Goal: Information Seeking & Learning: Learn about a topic

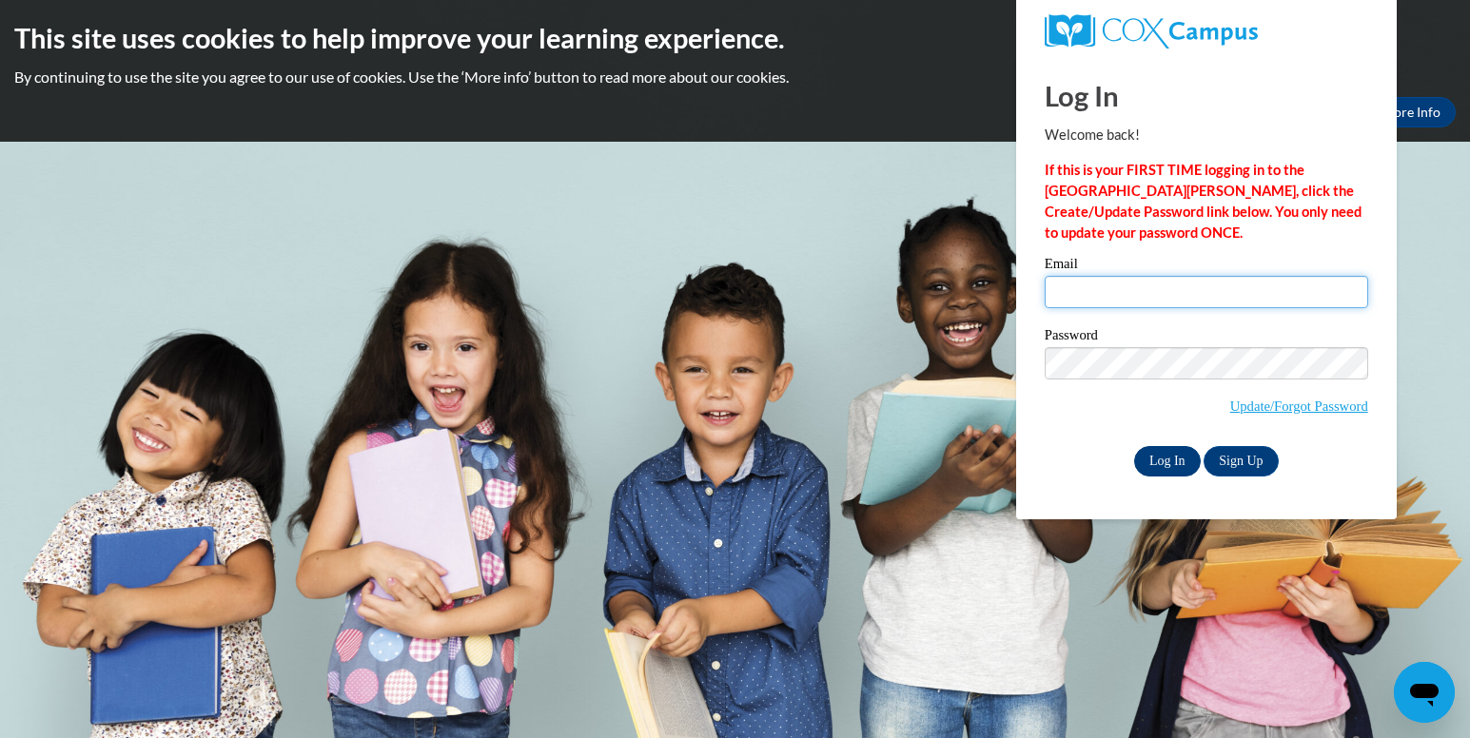
type input "desireewashington951@gmail.com"
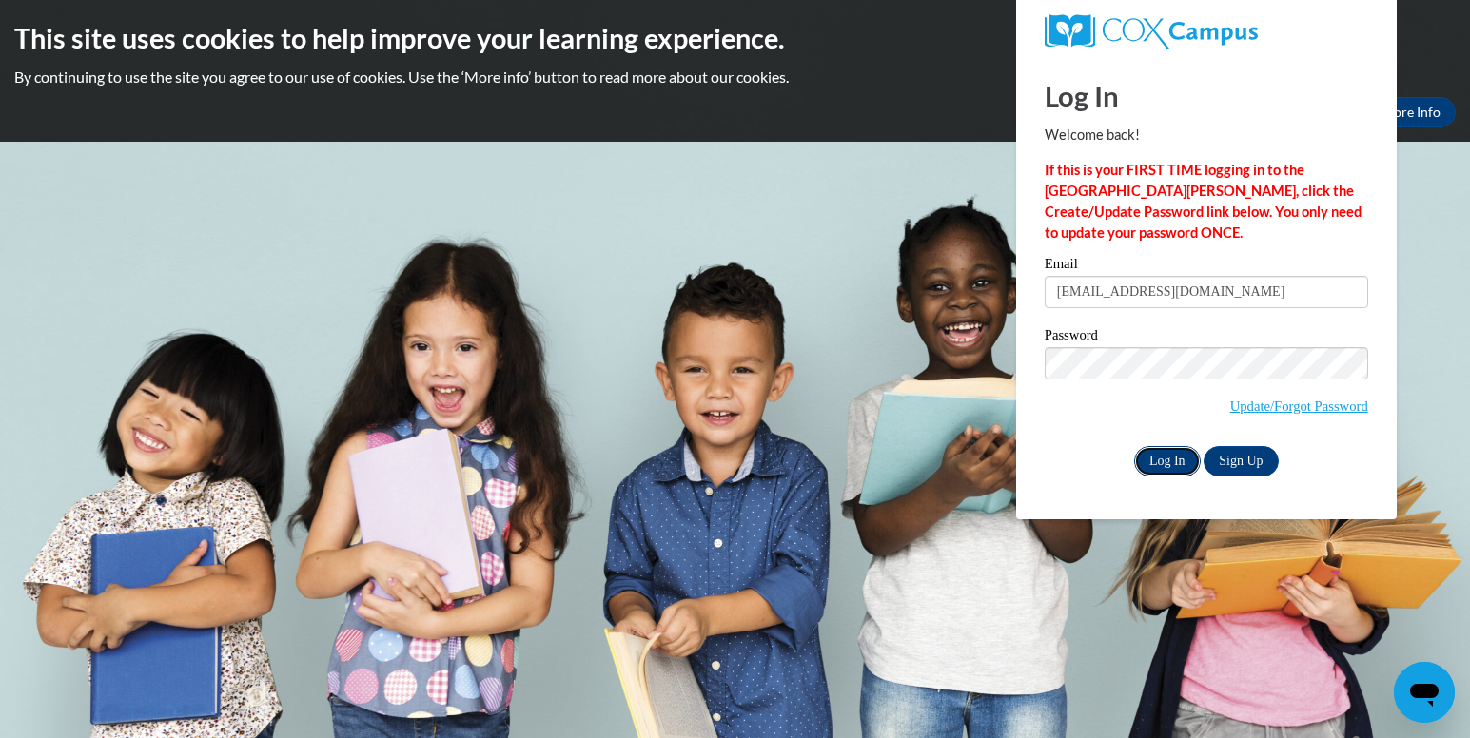
click at [1157, 465] on input "Log In" at bounding box center [1167, 461] width 67 height 30
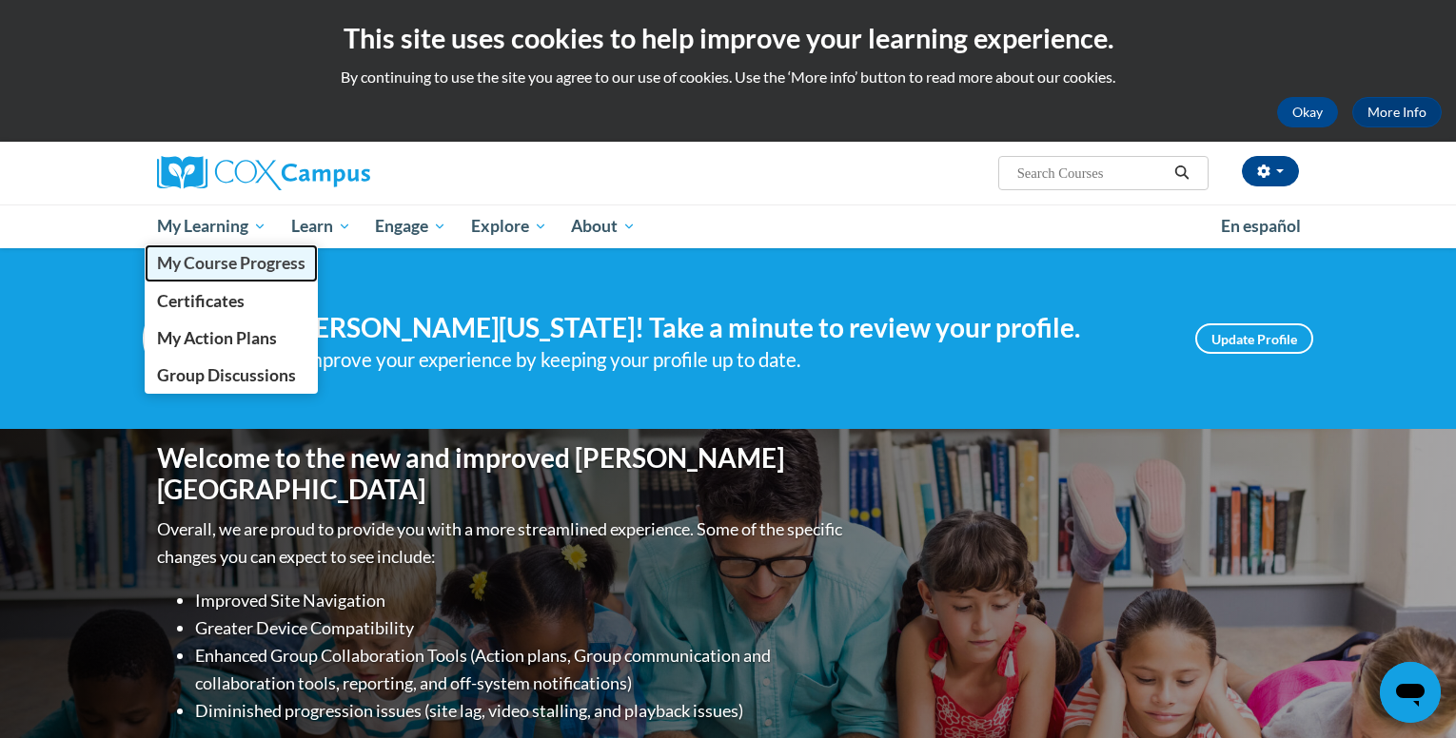
click at [208, 266] on span "My Course Progress" at bounding box center [231, 263] width 148 height 20
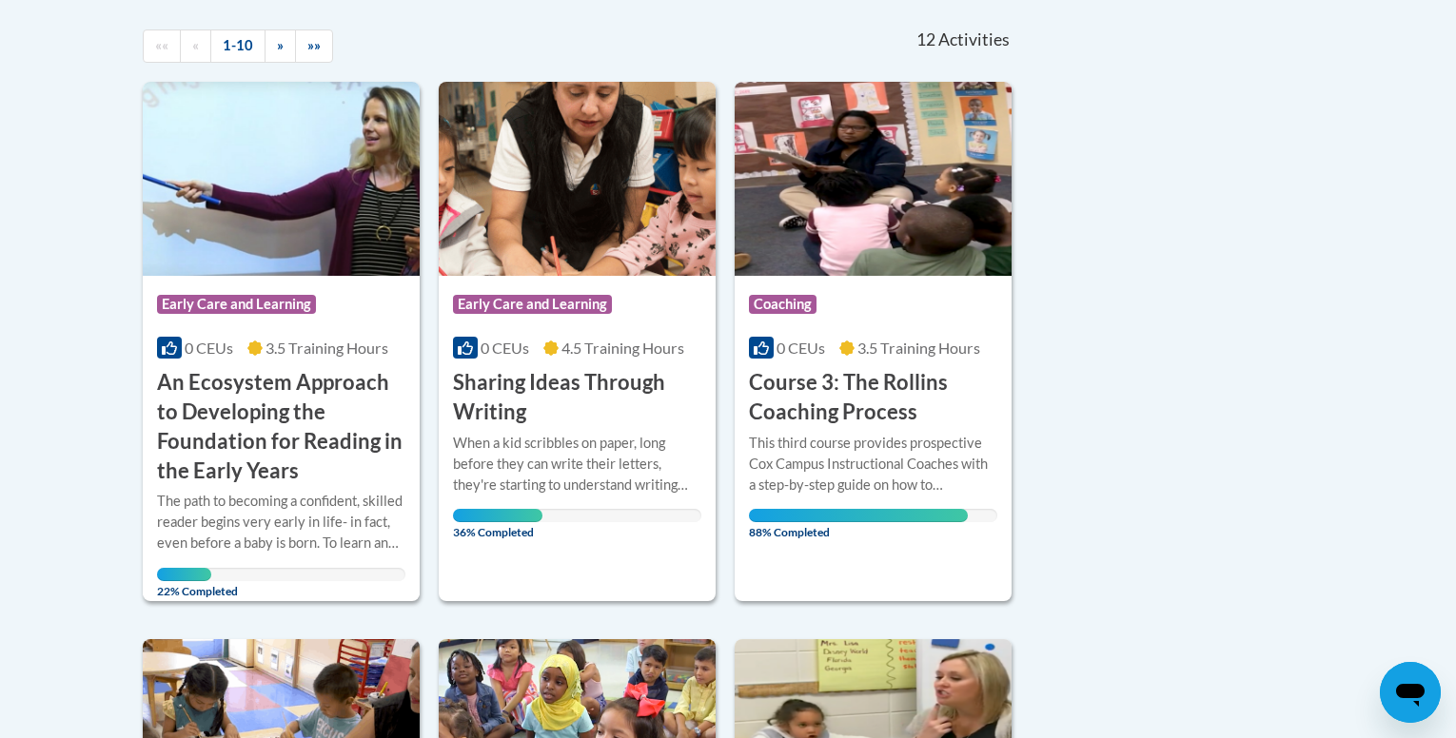
scroll to position [457, 0]
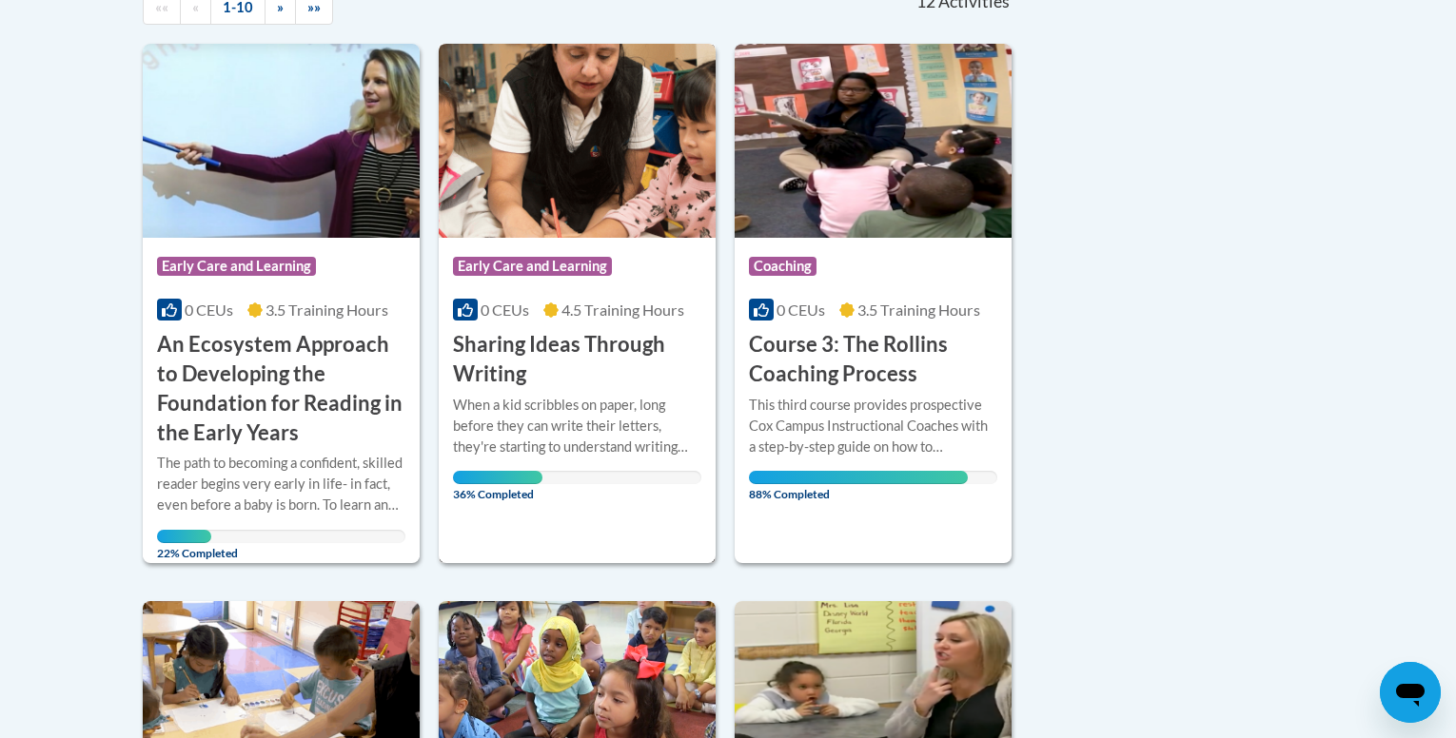
click at [634, 458] on div "When a kid scribbles on paper, long before they can write their letters, they'r…" at bounding box center [577, 440] width 248 height 90
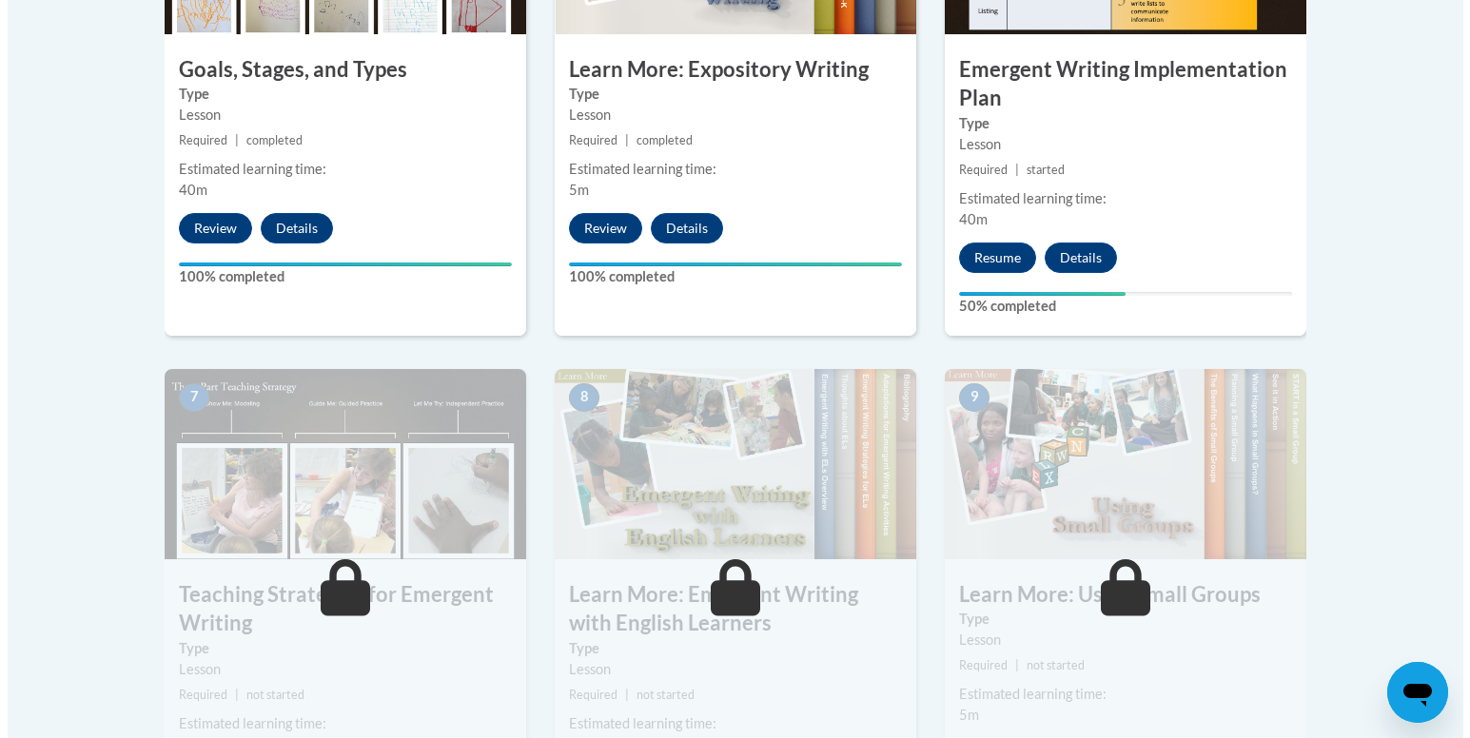
scroll to position [1316, 0]
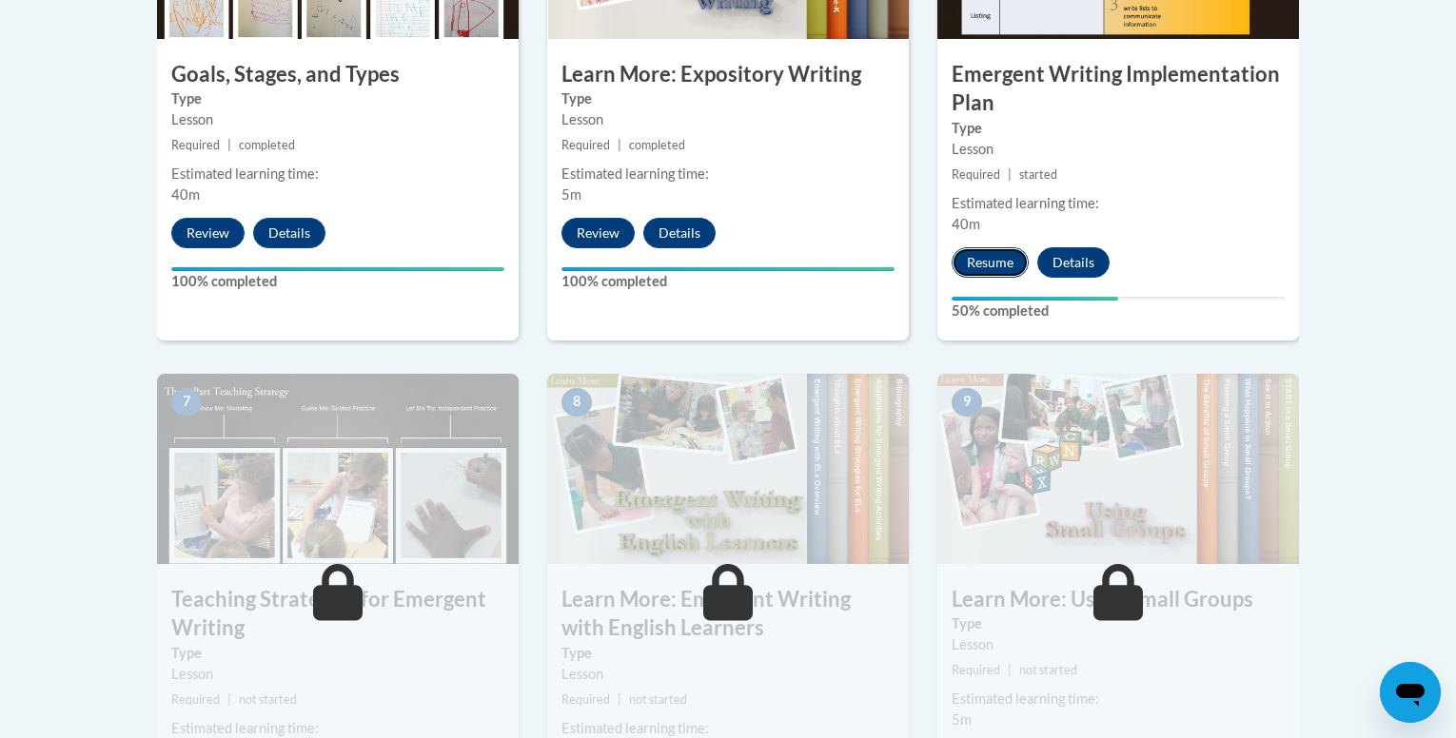
click at [988, 247] on button "Resume" at bounding box center [989, 262] width 77 height 30
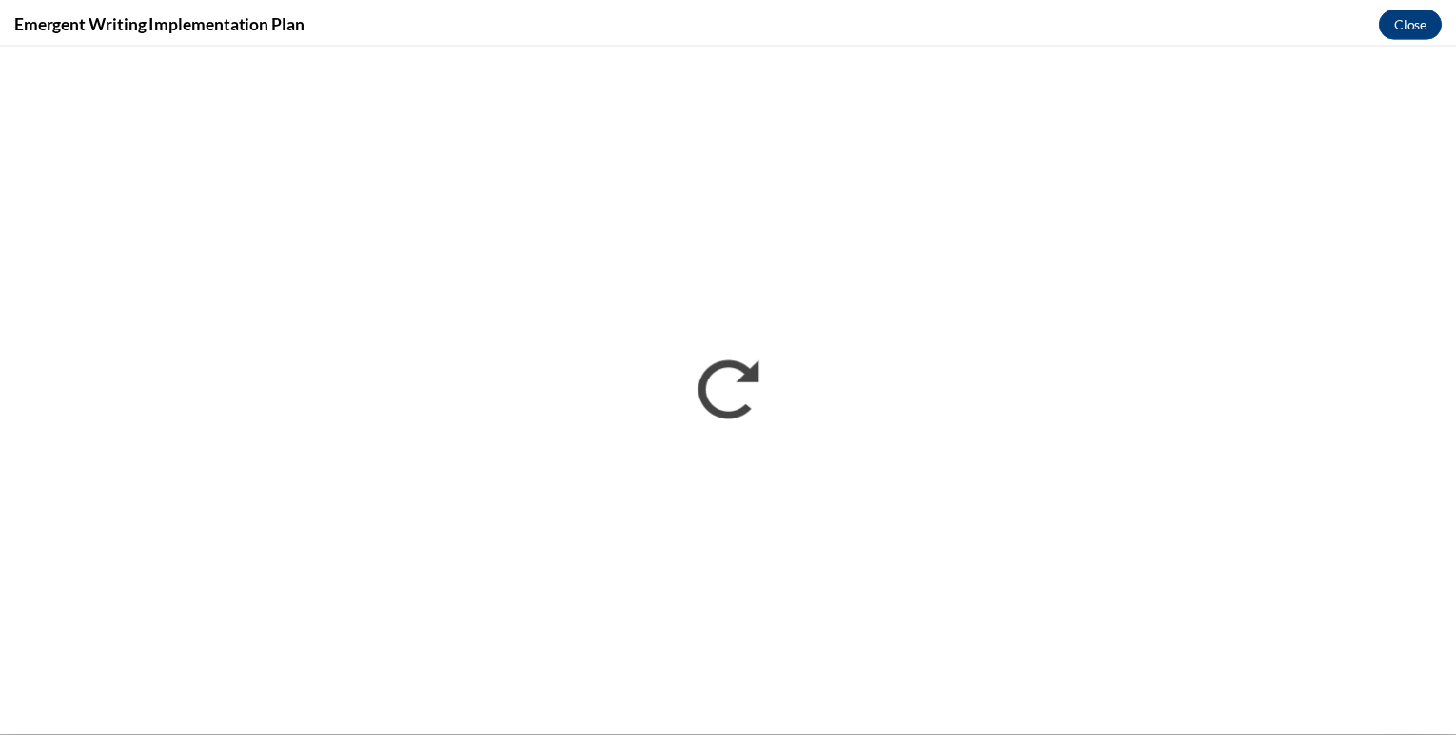
scroll to position [0, 0]
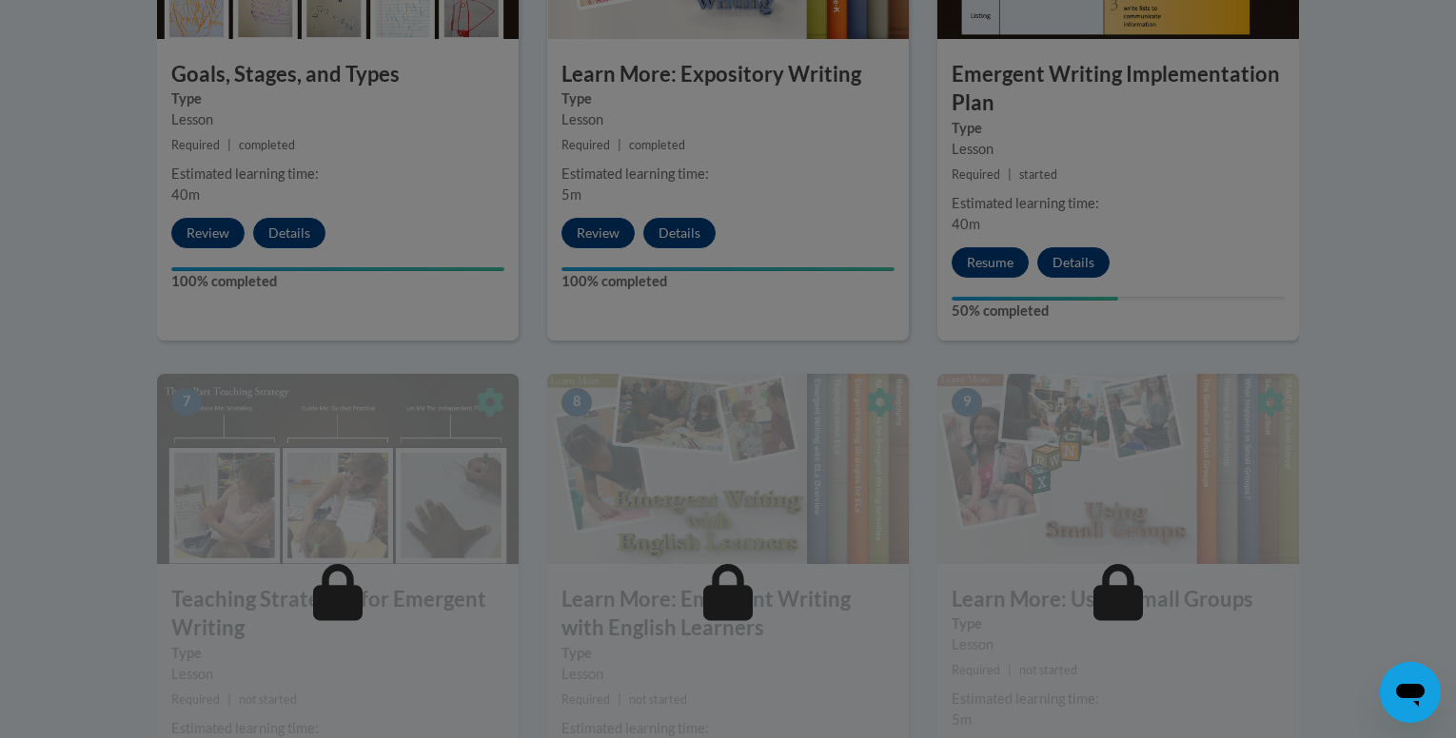
click at [1353, 178] on div at bounding box center [728, 369] width 1456 height 738
click at [1235, 207] on div at bounding box center [728, 369] width 1456 height 738
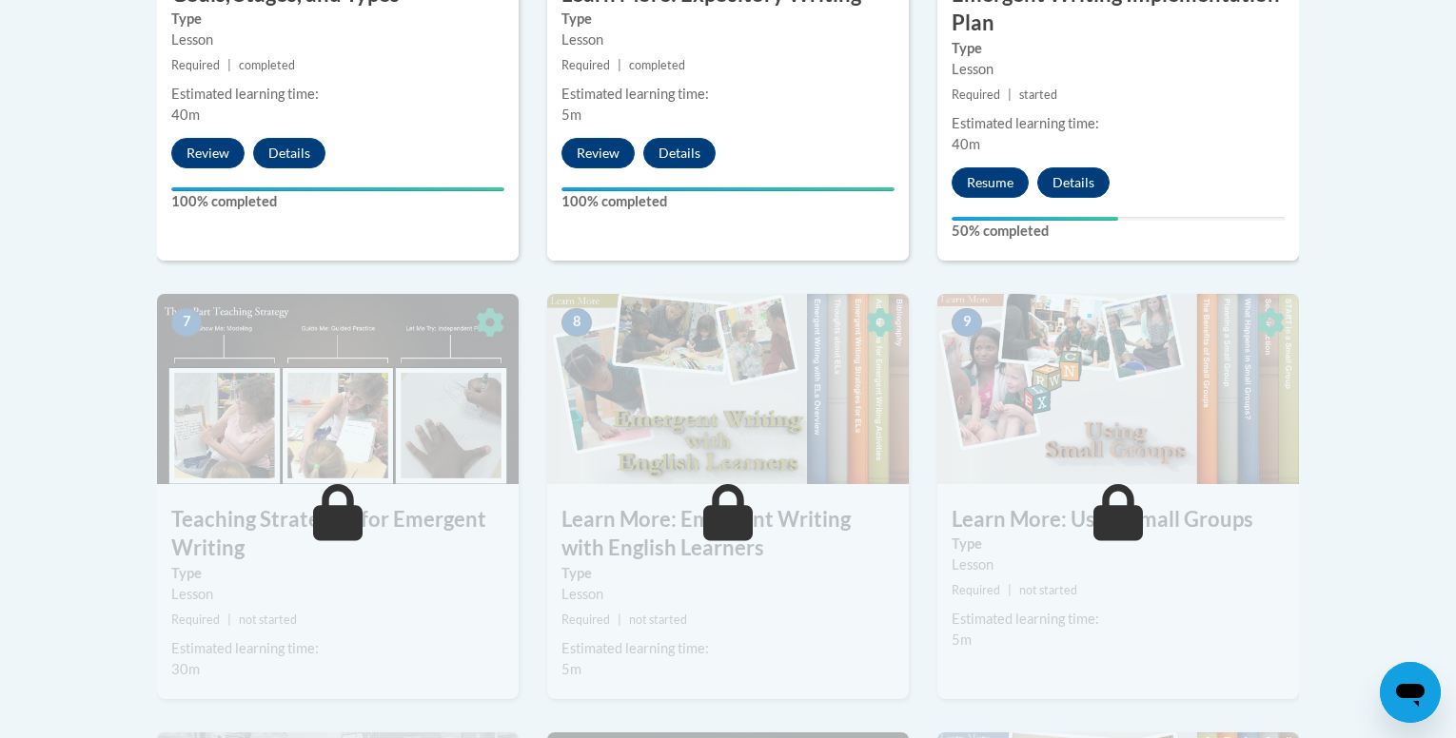
scroll to position [1405, 0]
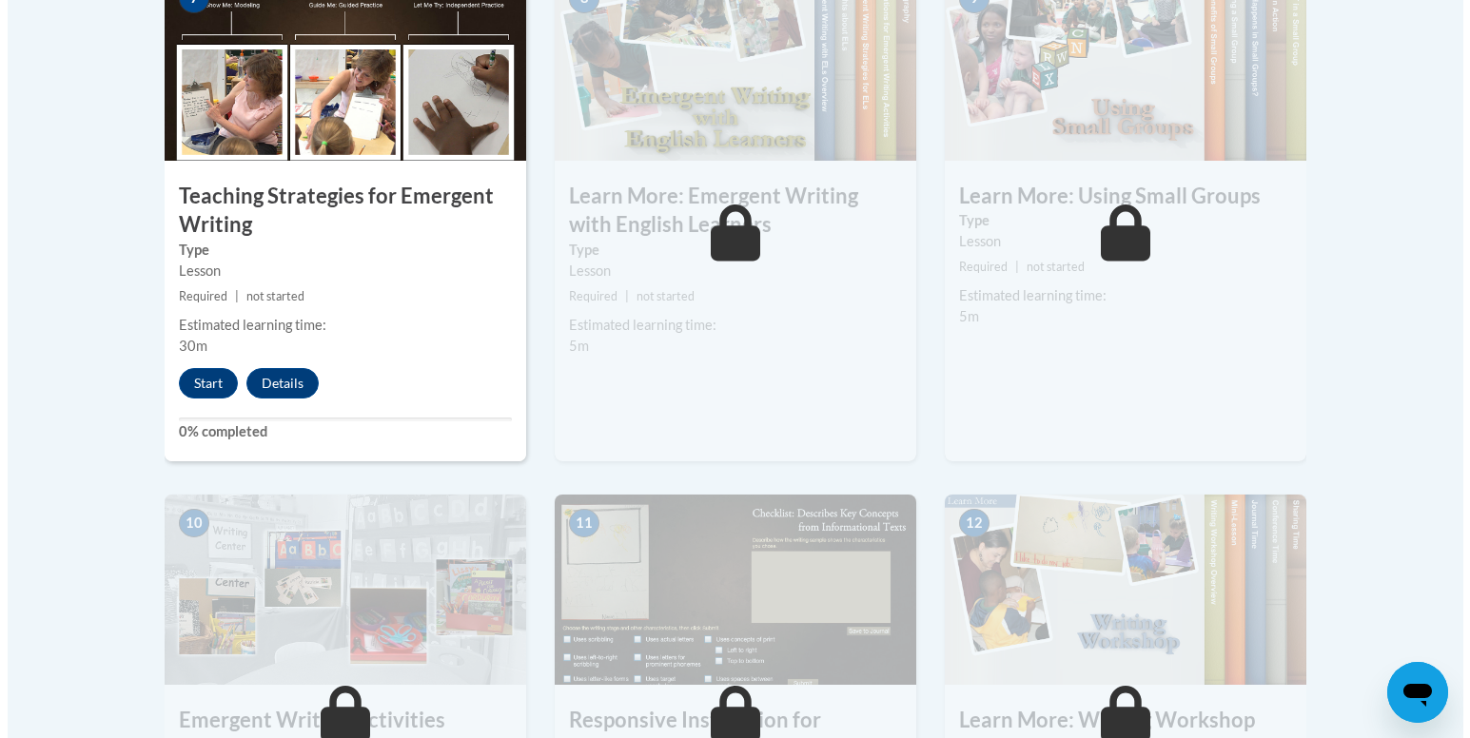
scroll to position [1775, 0]
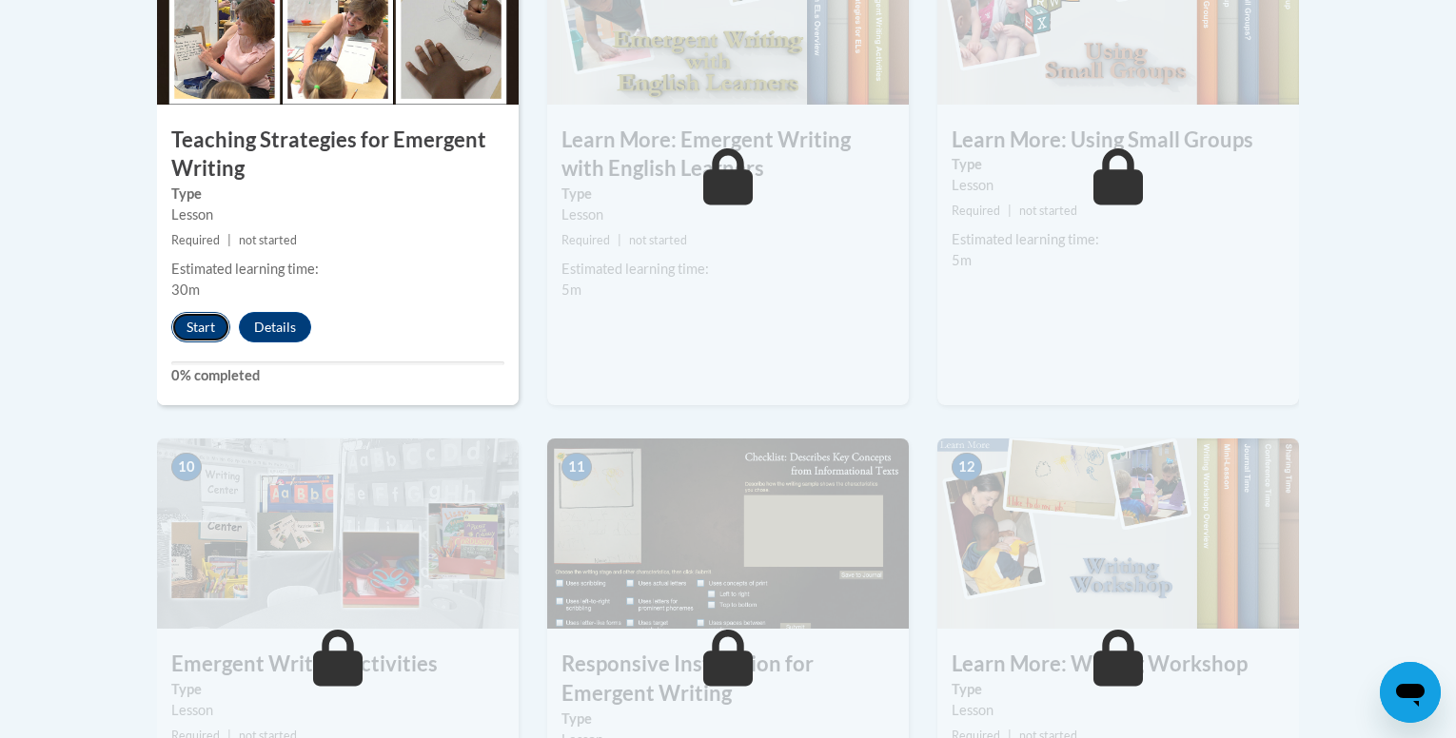
click at [207, 312] on button "Start" at bounding box center [200, 327] width 59 height 30
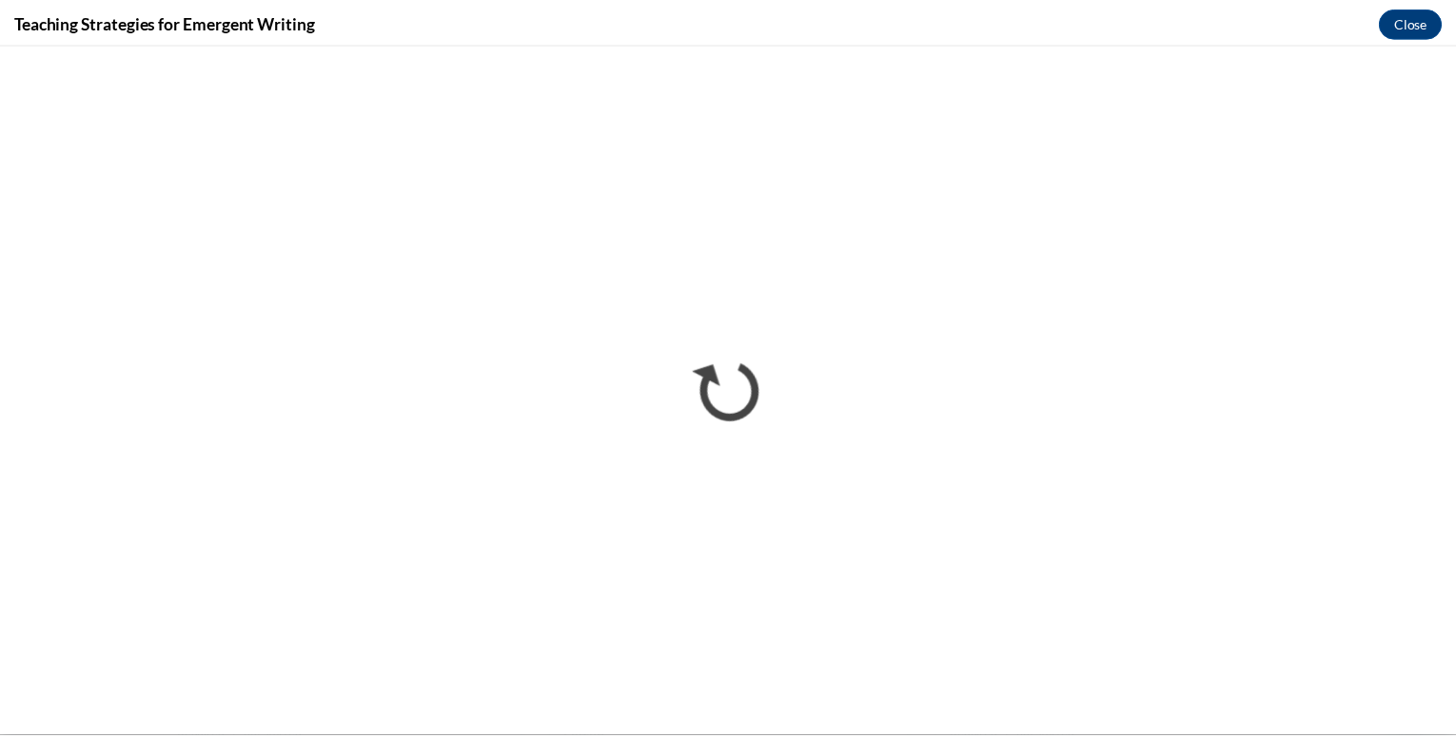
scroll to position [0, 0]
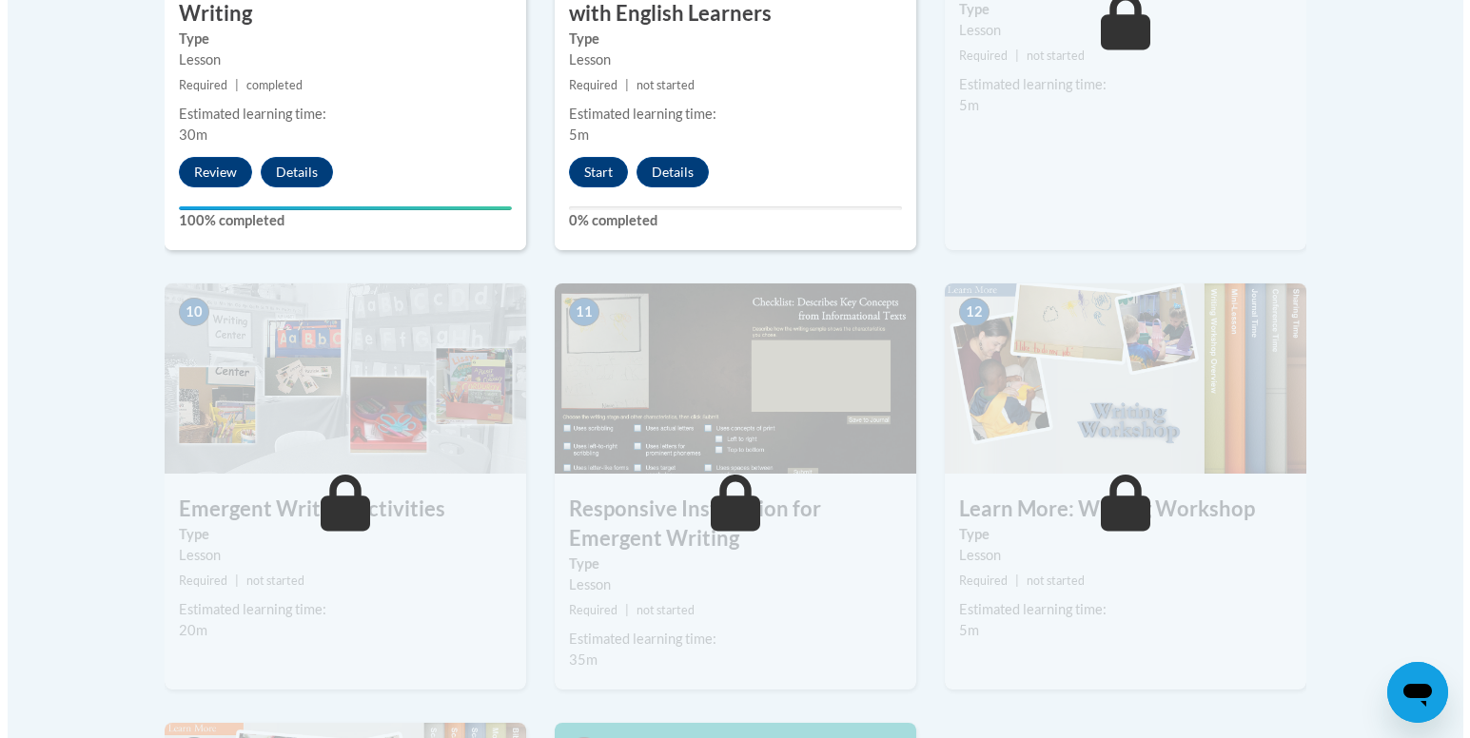
scroll to position [1926, 0]
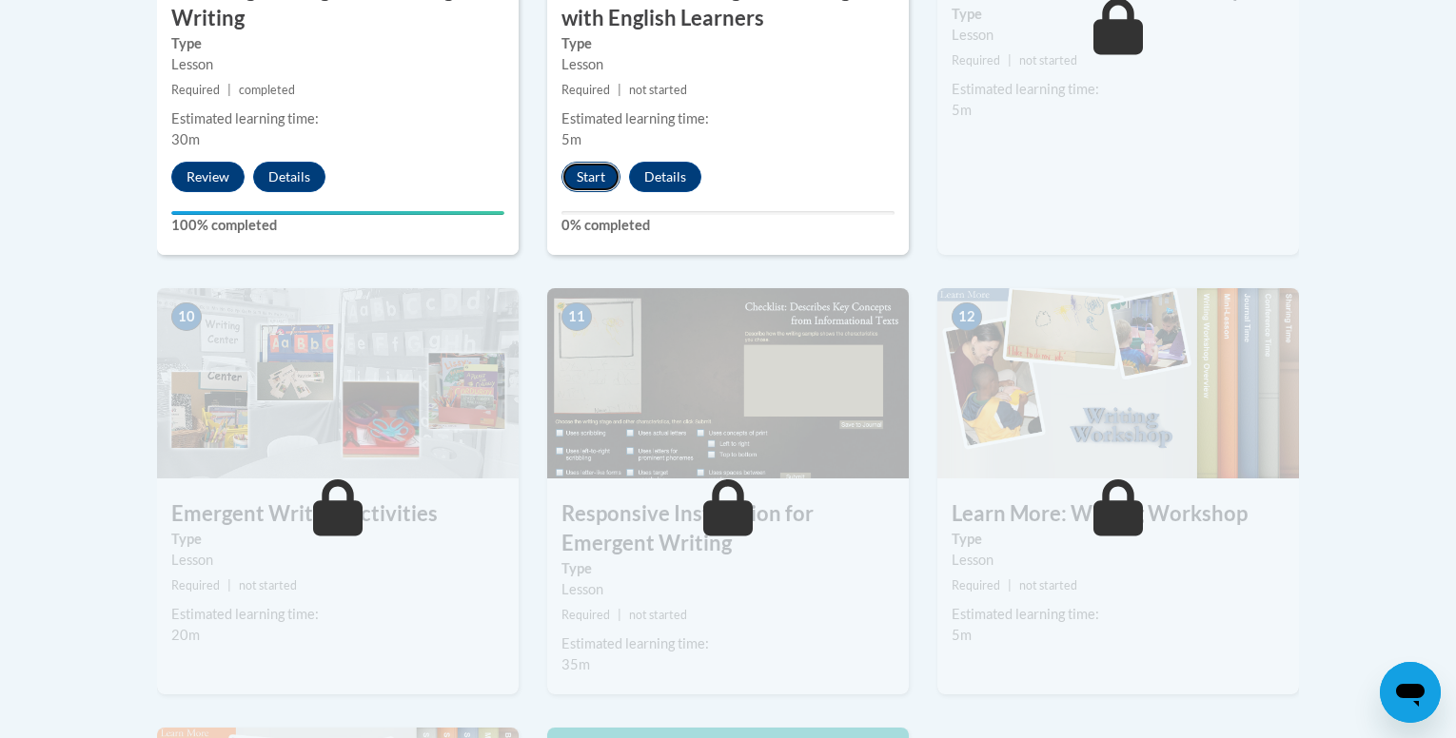
click at [583, 162] on button "Start" at bounding box center [590, 177] width 59 height 30
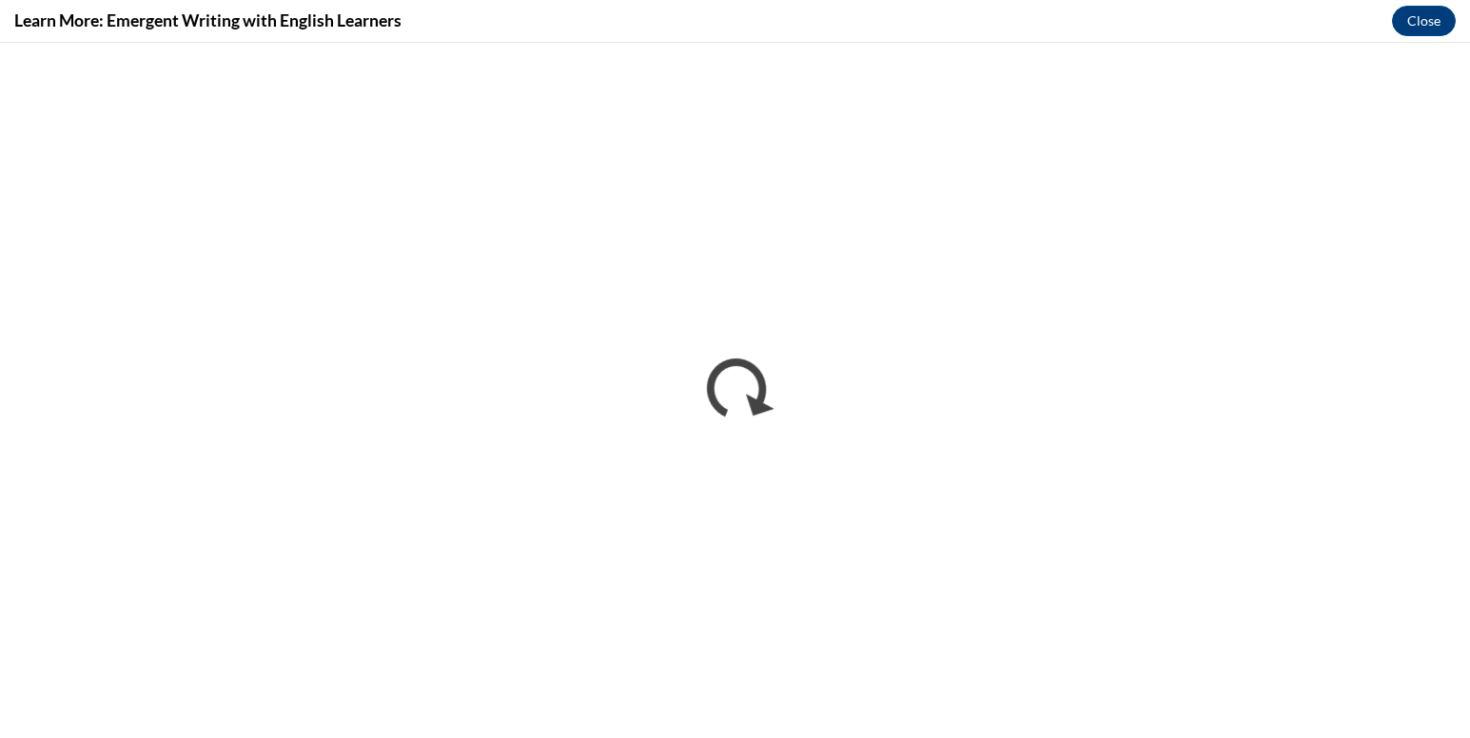
scroll to position [0, 0]
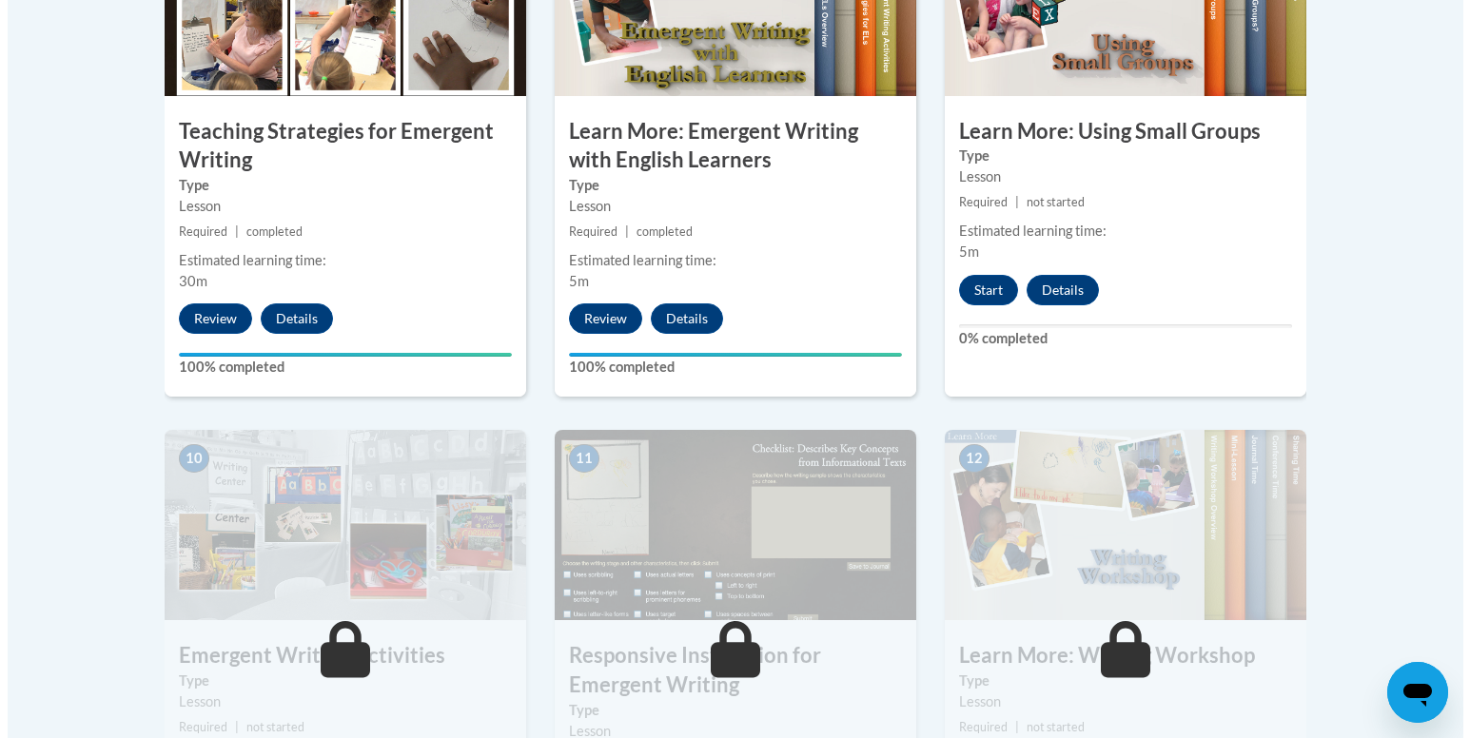
scroll to position [1789, 0]
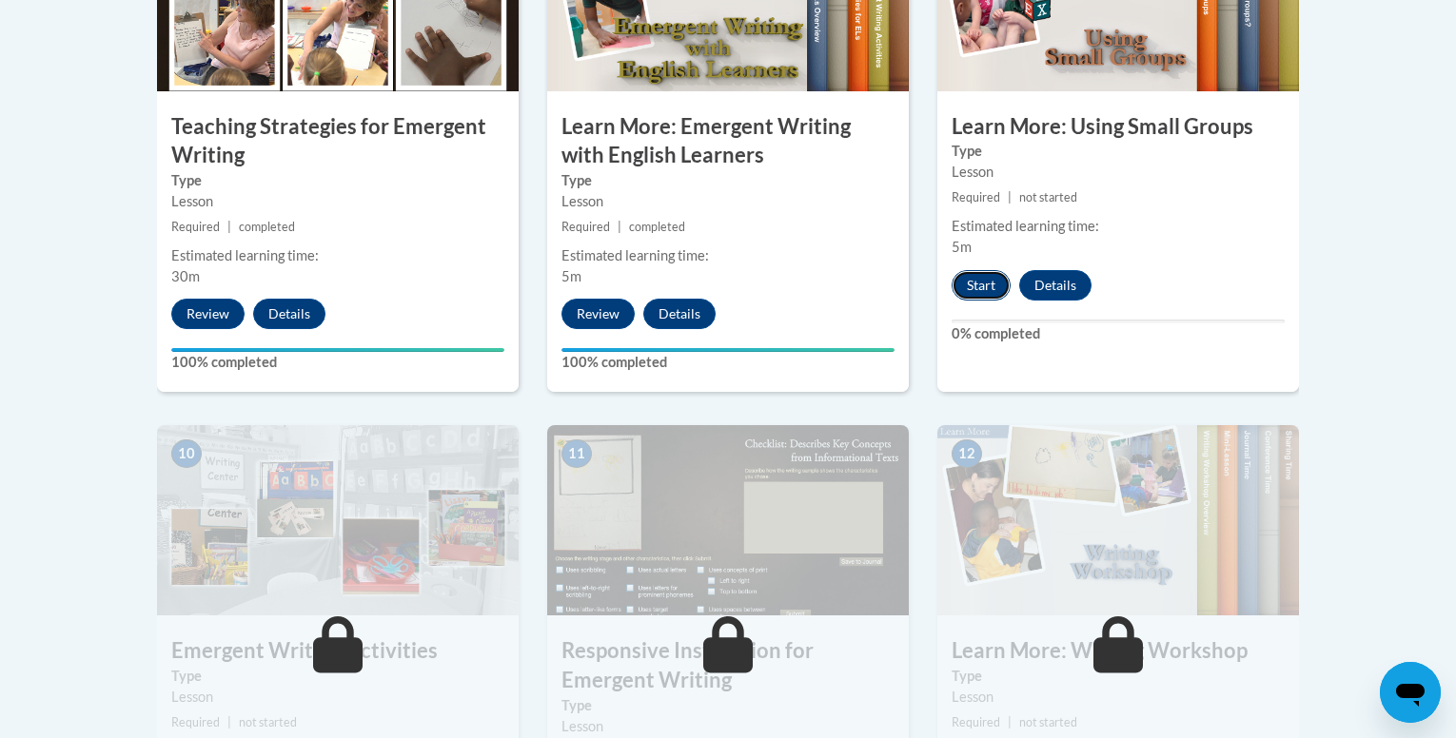
click at [993, 270] on button "Start" at bounding box center [980, 285] width 59 height 30
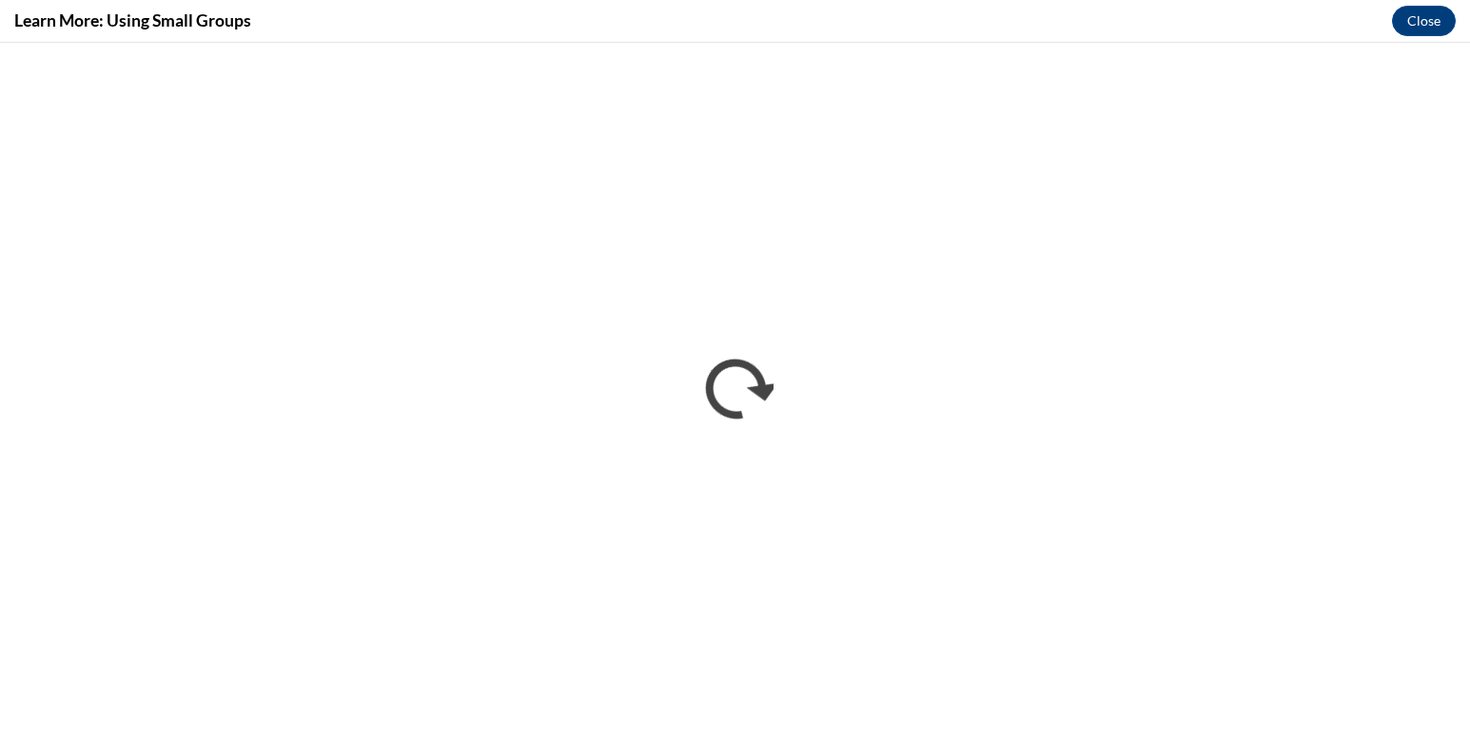
scroll to position [0, 0]
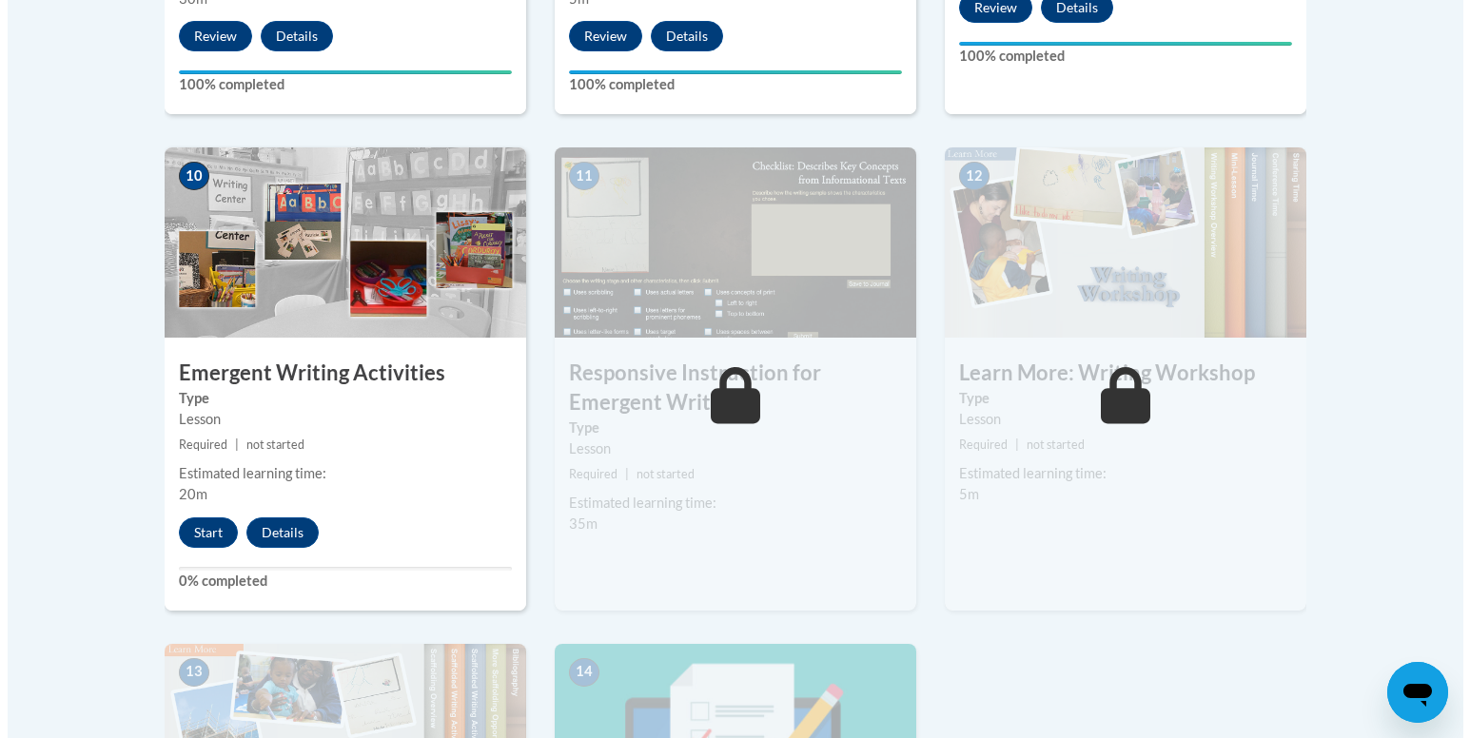
scroll to position [2331, 0]
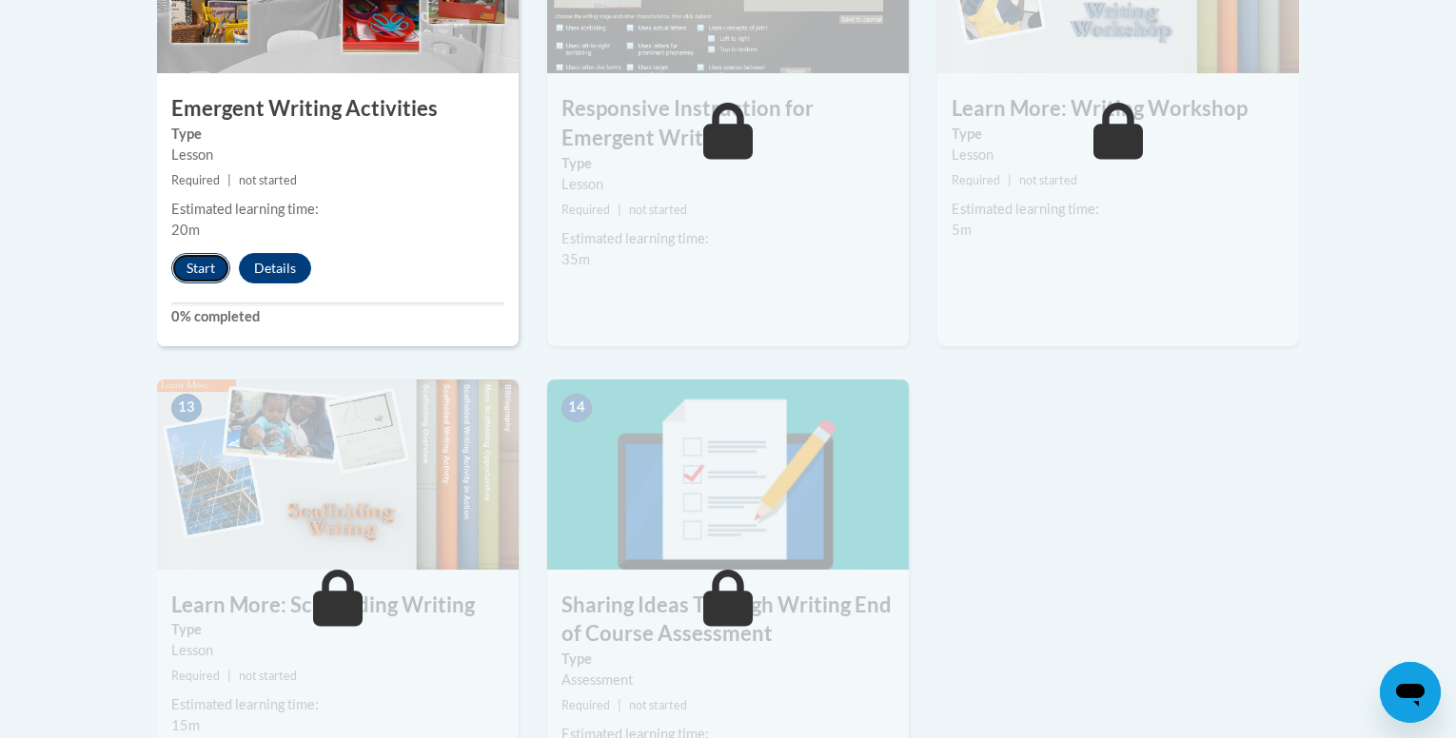
click at [186, 253] on button "Start" at bounding box center [200, 268] width 59 height 30
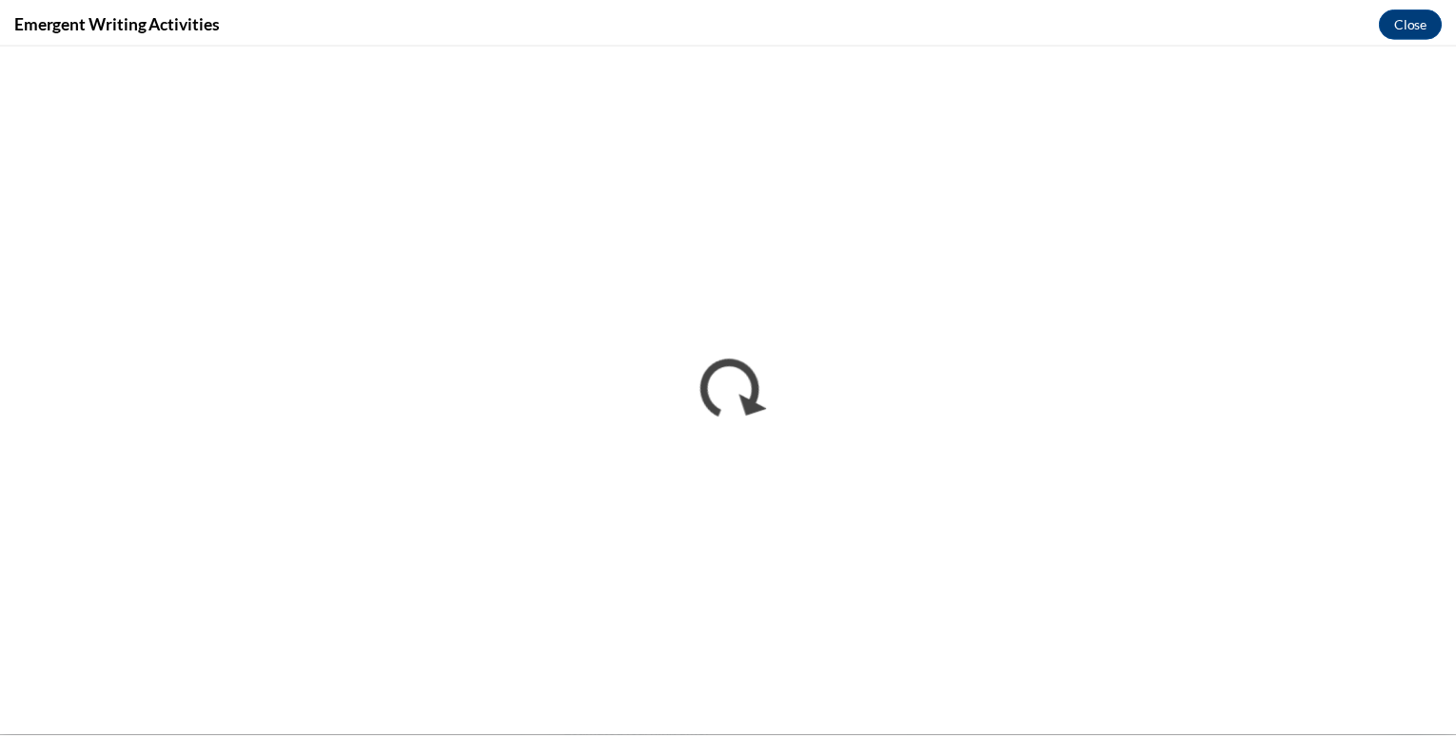
scroll to position [0, 0]
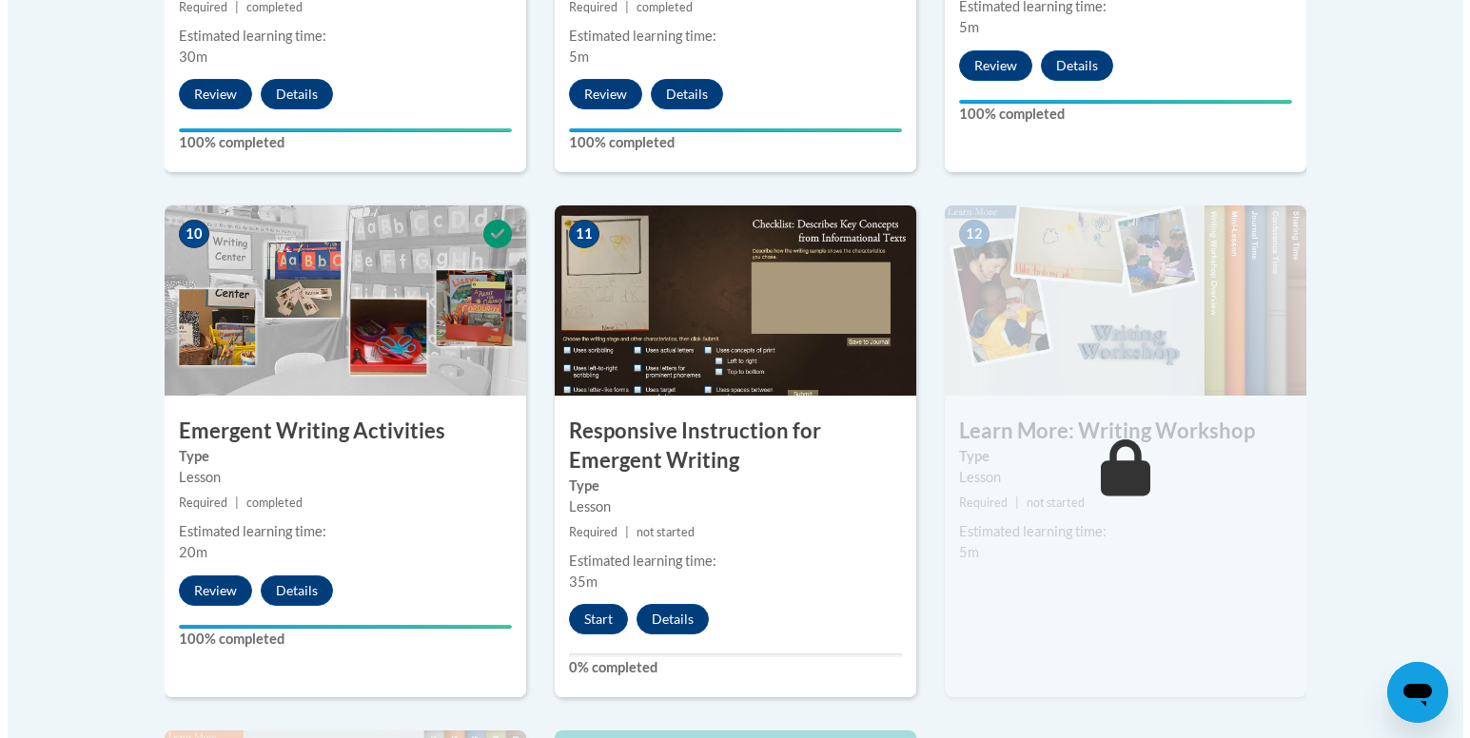
scroll to position [2093, 0]
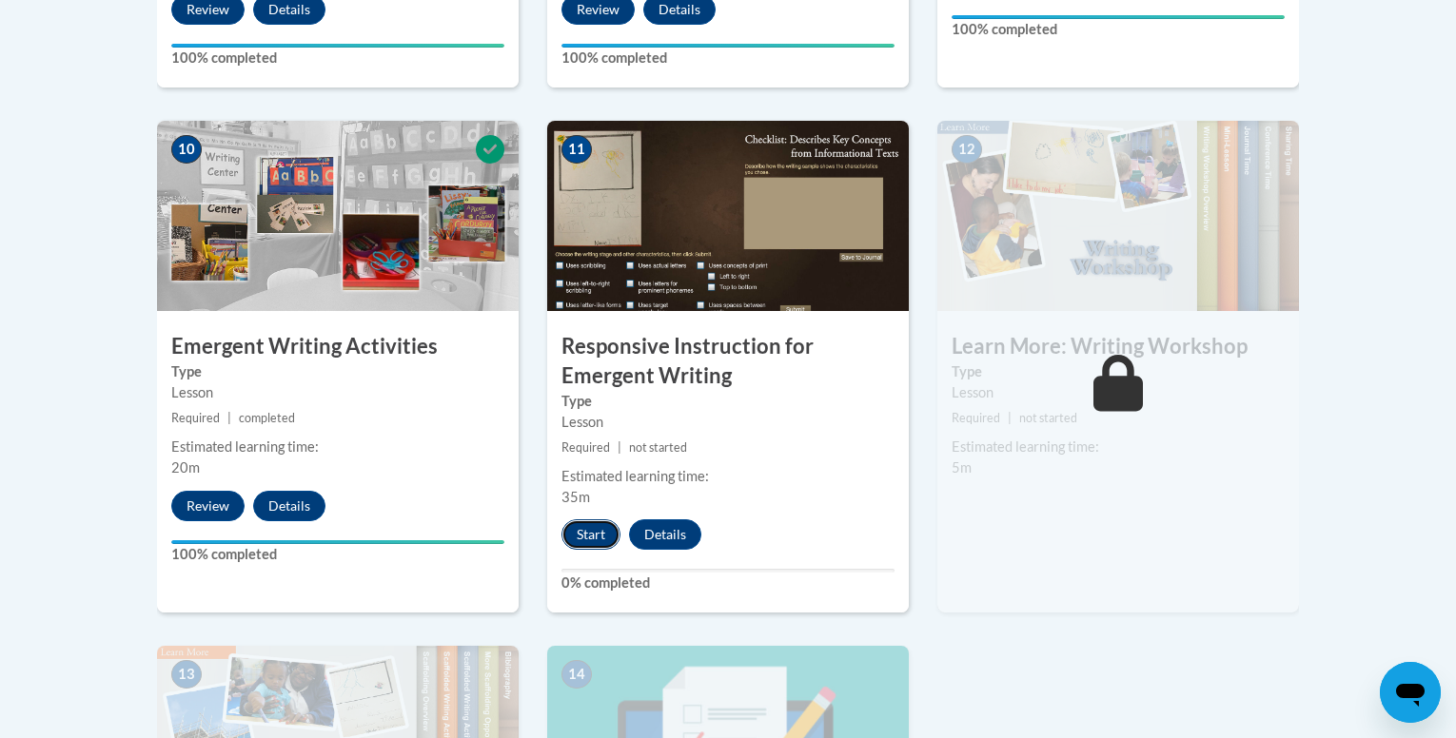
click at [601, 519] on button "Start" at bounding box center [590, 534] width 59 height 30
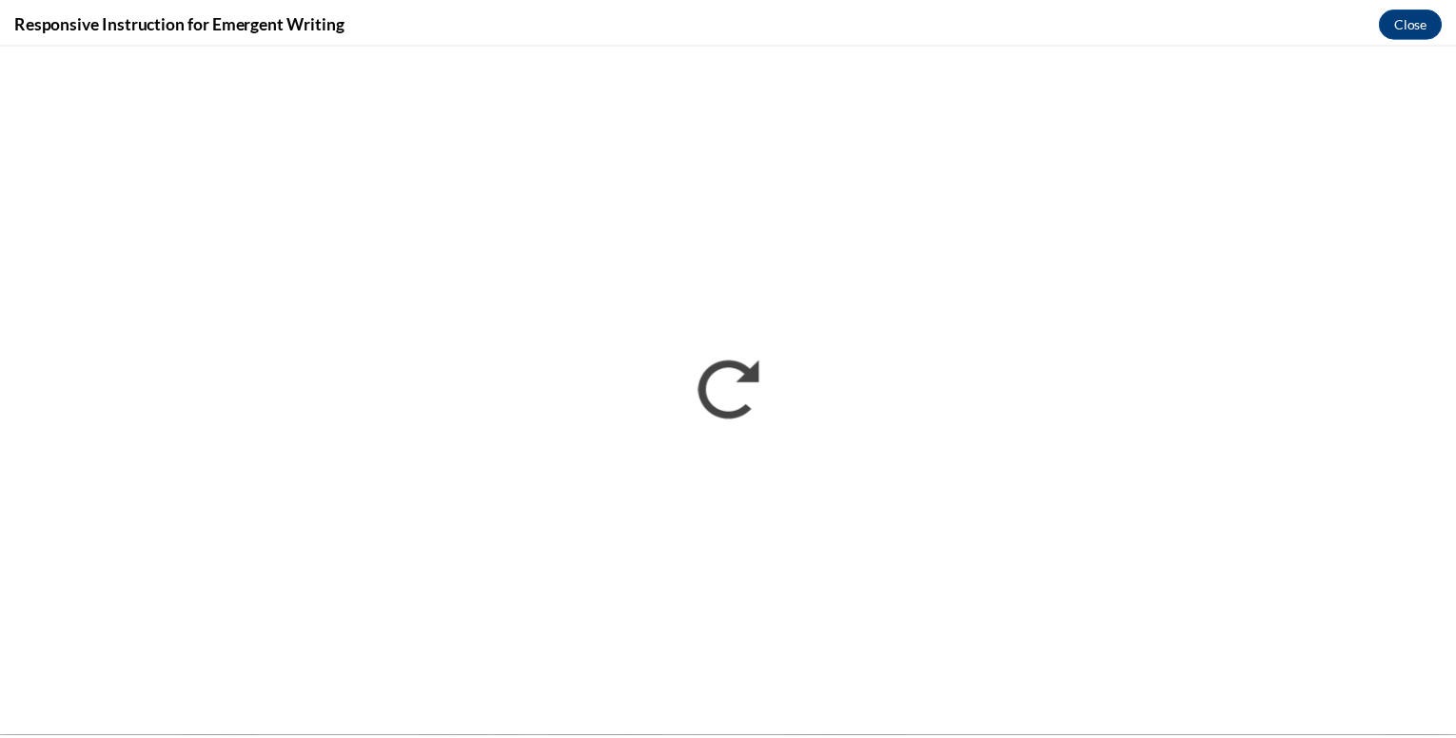
scroll to position [0, 0]
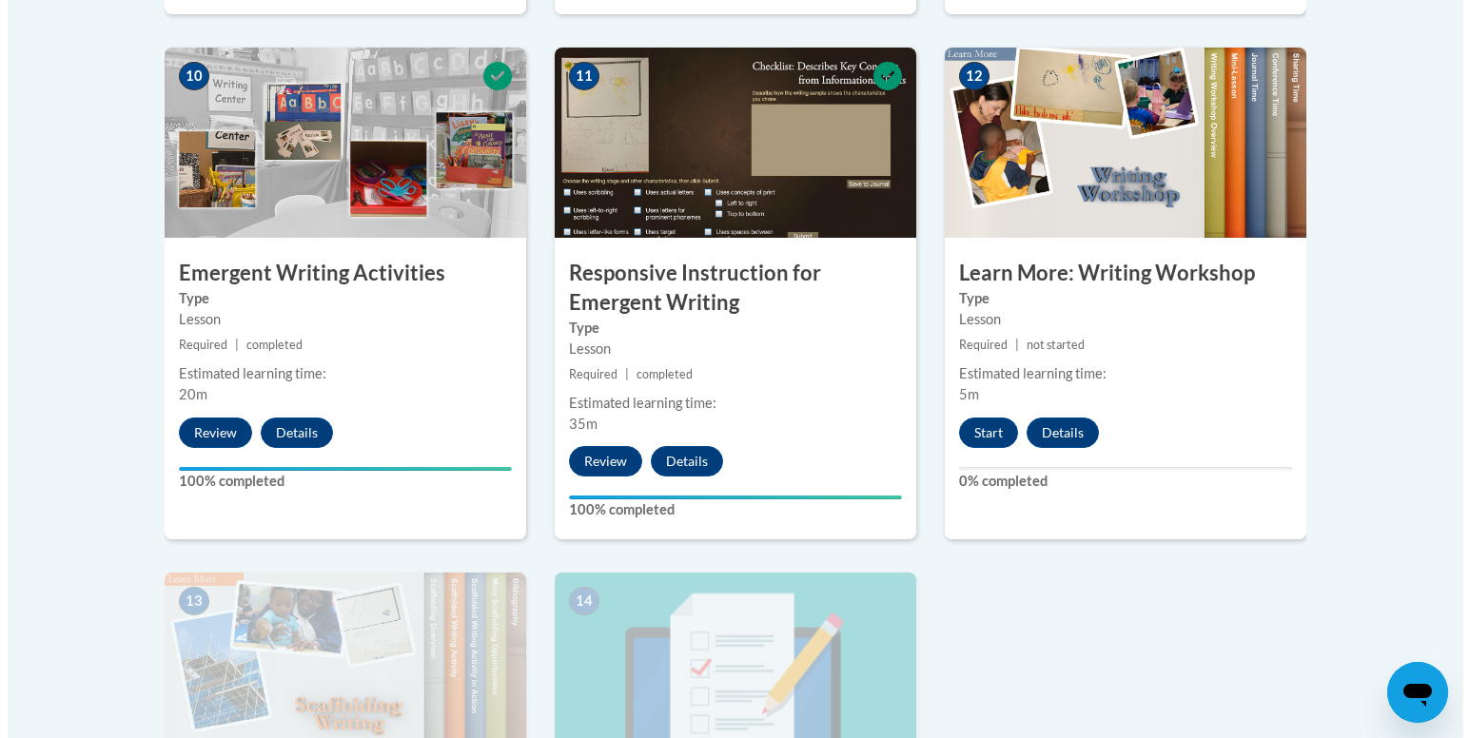
scroll to position [2169, 0]
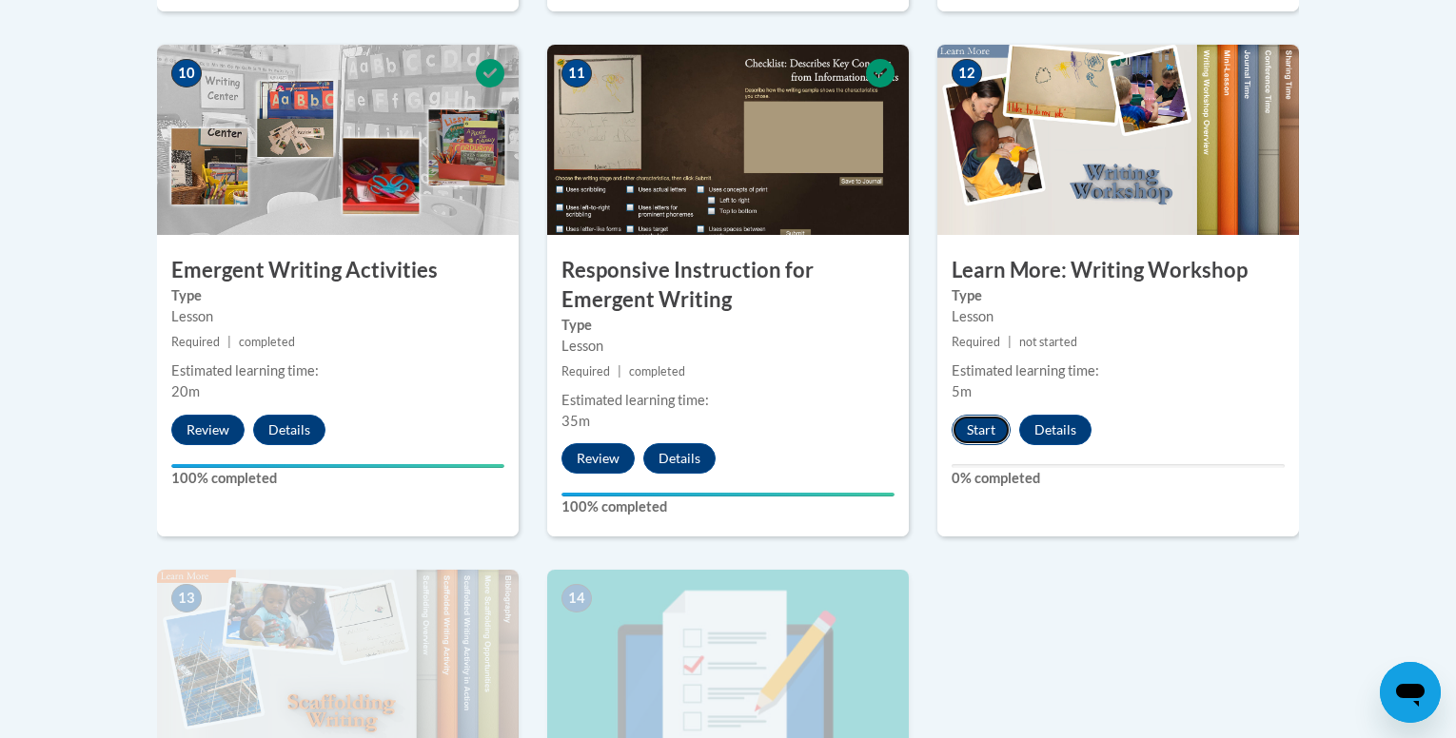
click at [982, 415] on button "Start" at bounding box center [980, 430] width 59 height 30
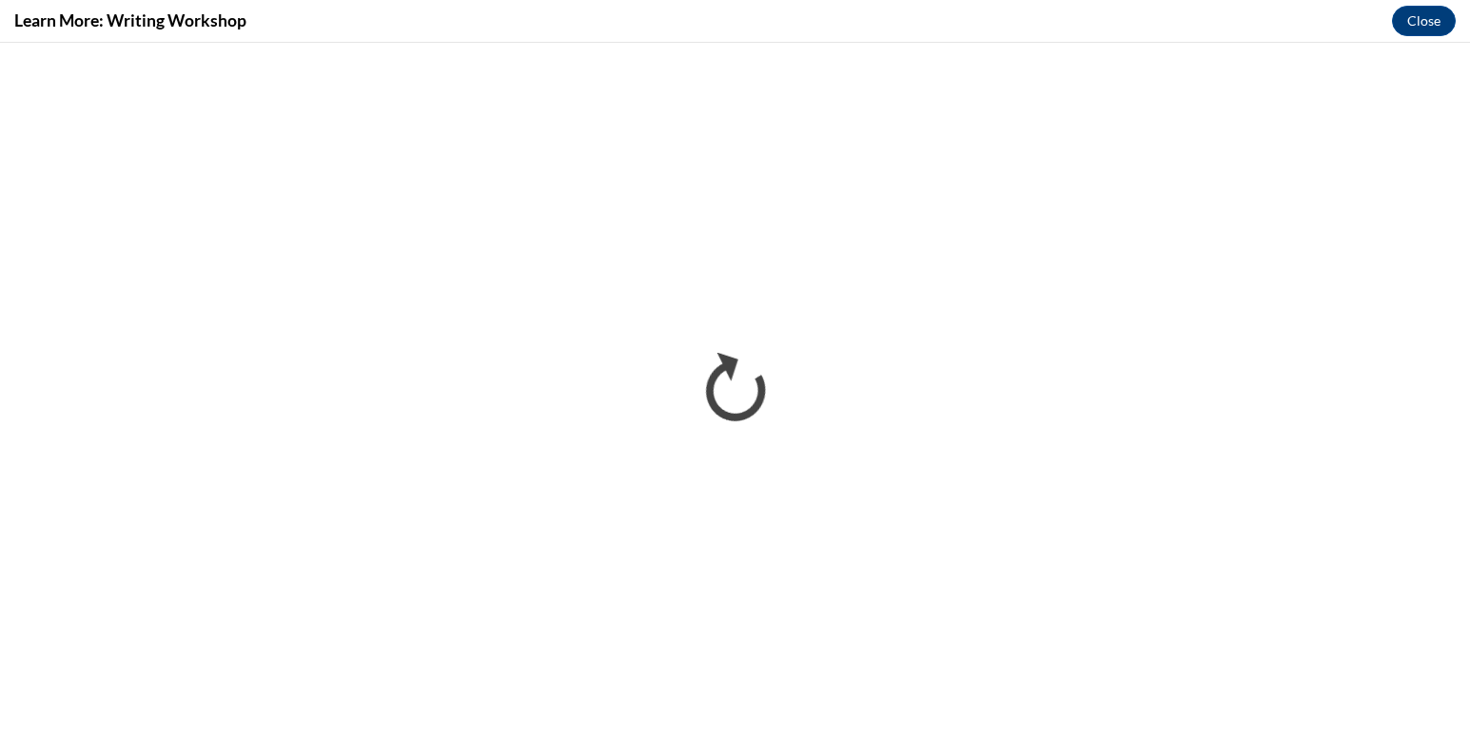
scroll to position [0, 0]
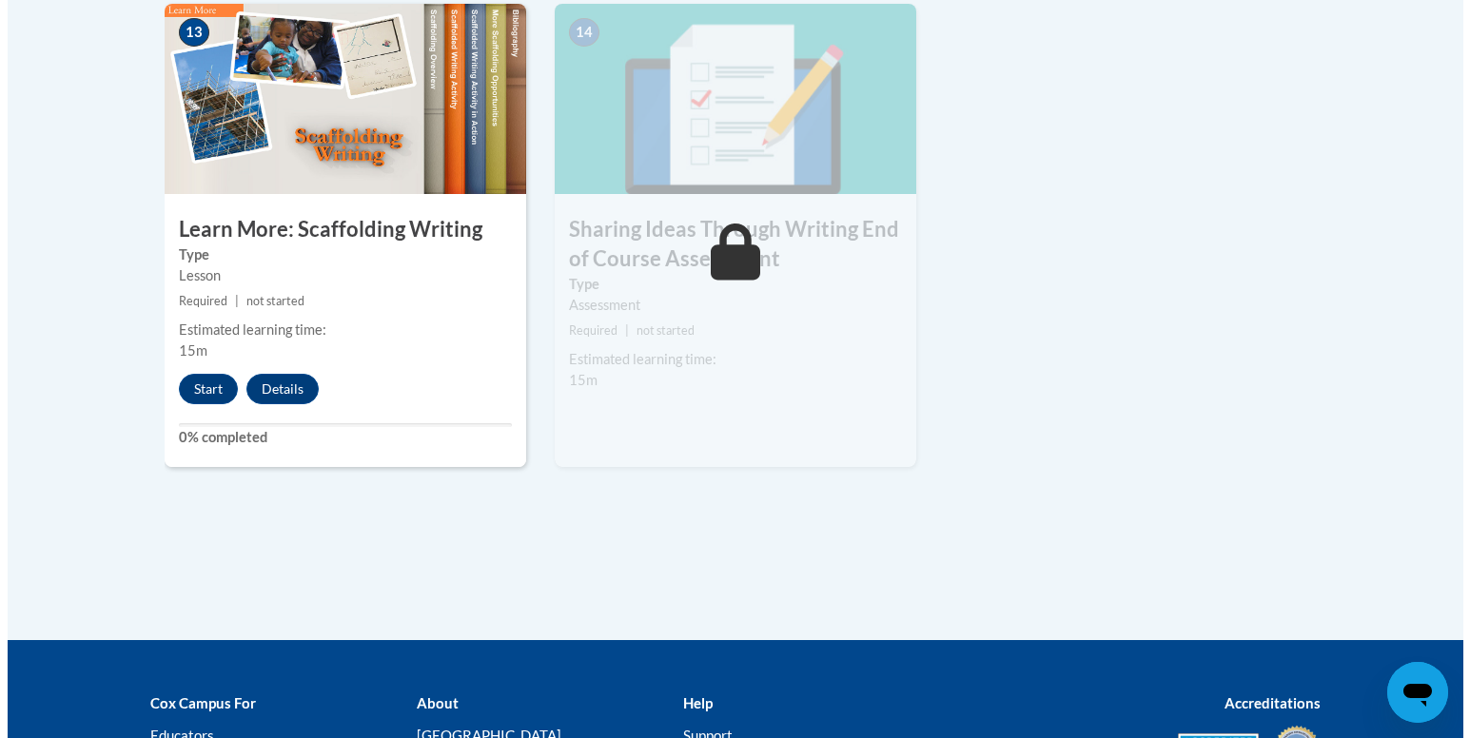
scroll to position [2740, 0]
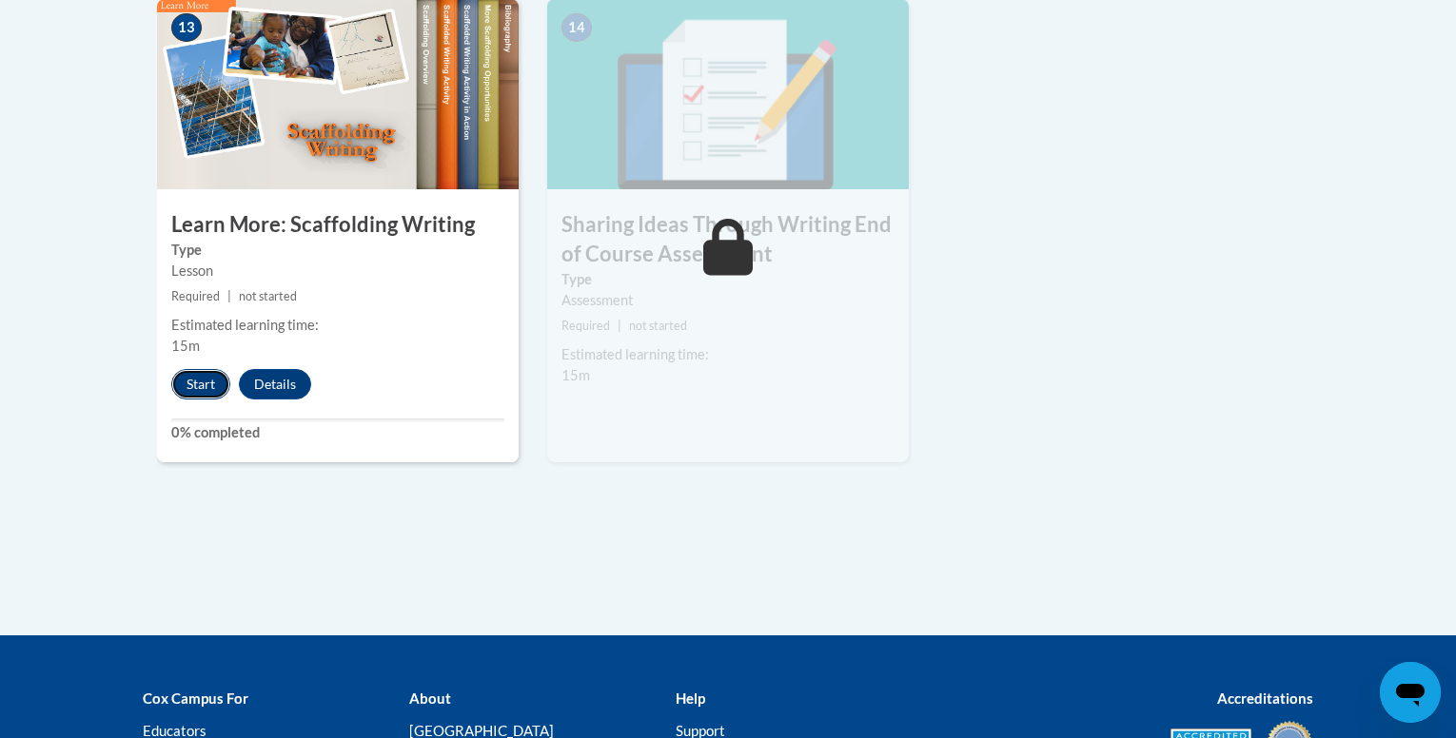
click at [201, 369] on button "Start" at bounding box center [200, 384] width 59 height 30
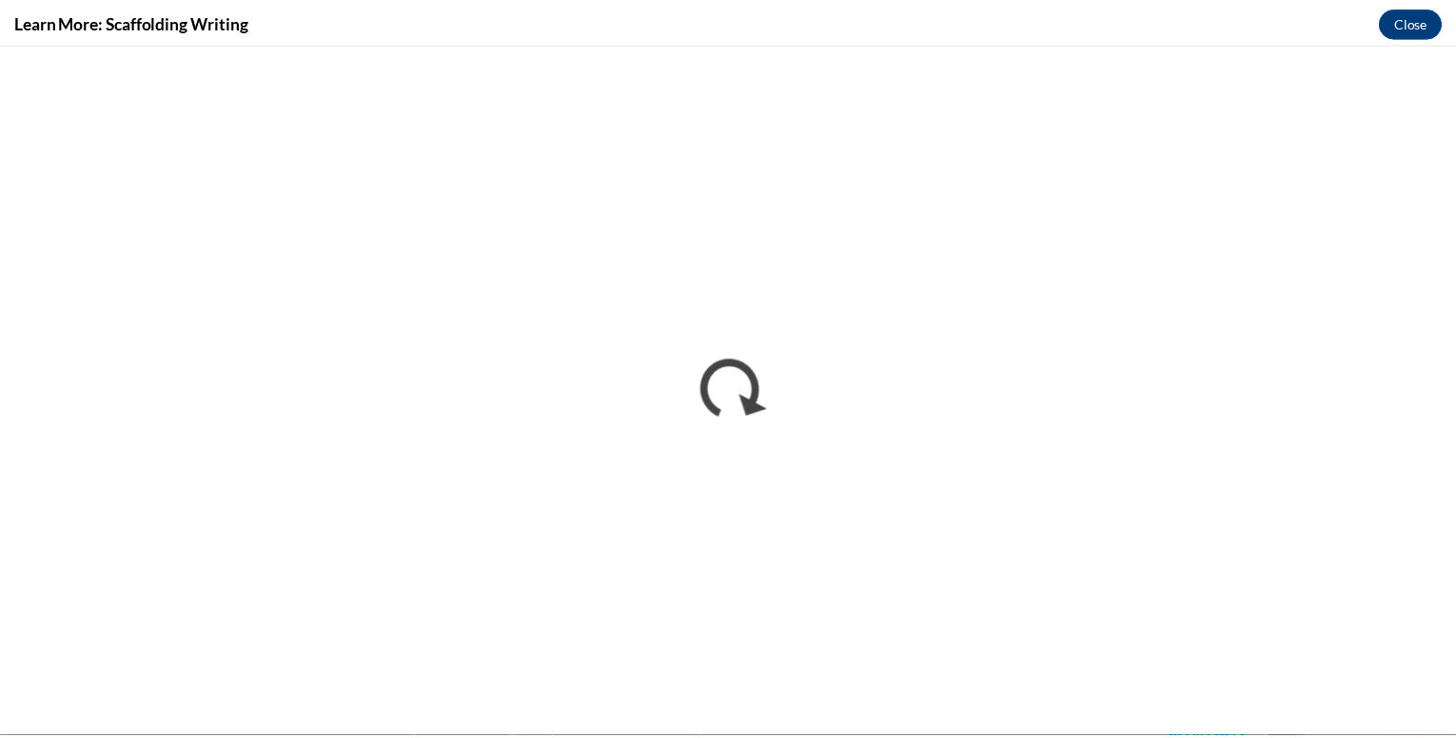
scroll to position [0, 0]
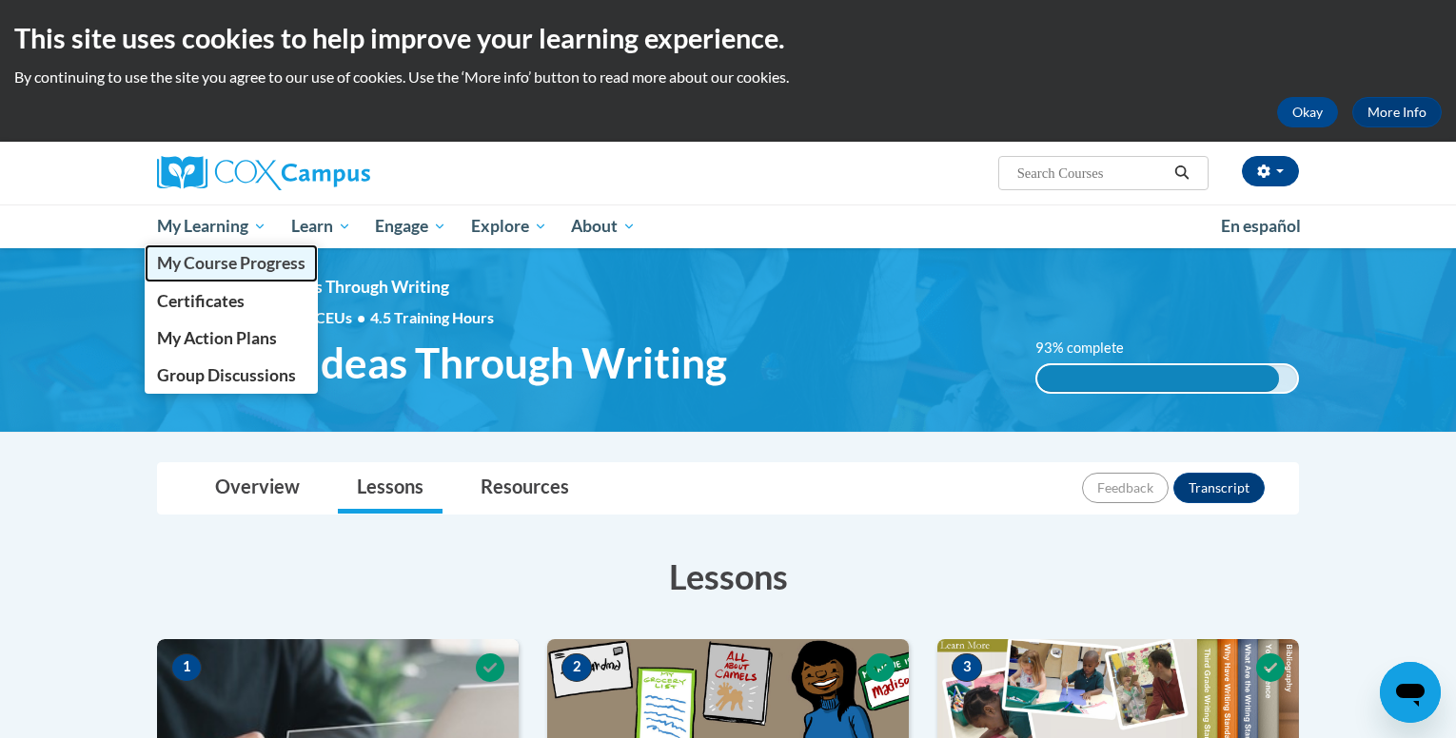
click at [239, 266] on span "My Course Progress" at bounding box center [231, 263] width 148 height 20
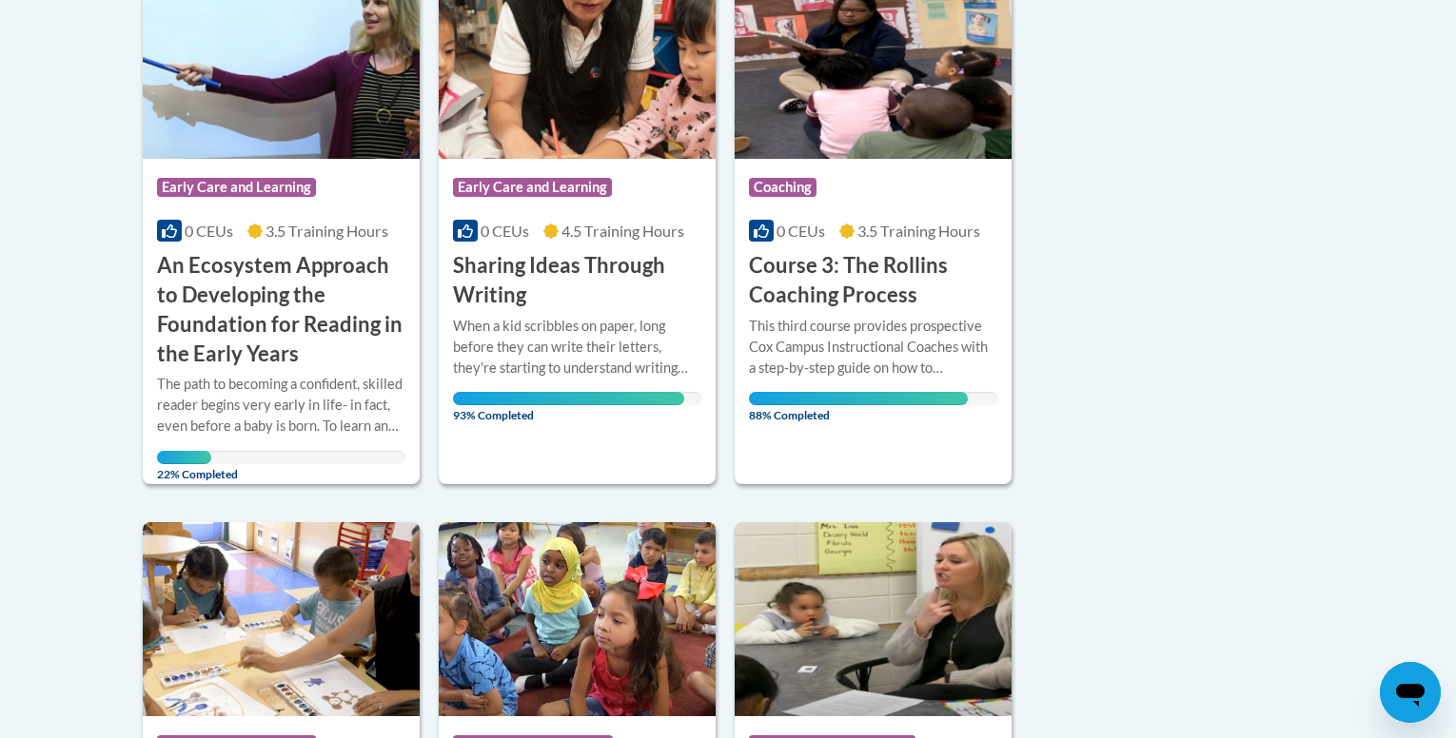
scroll to position [571, 0]
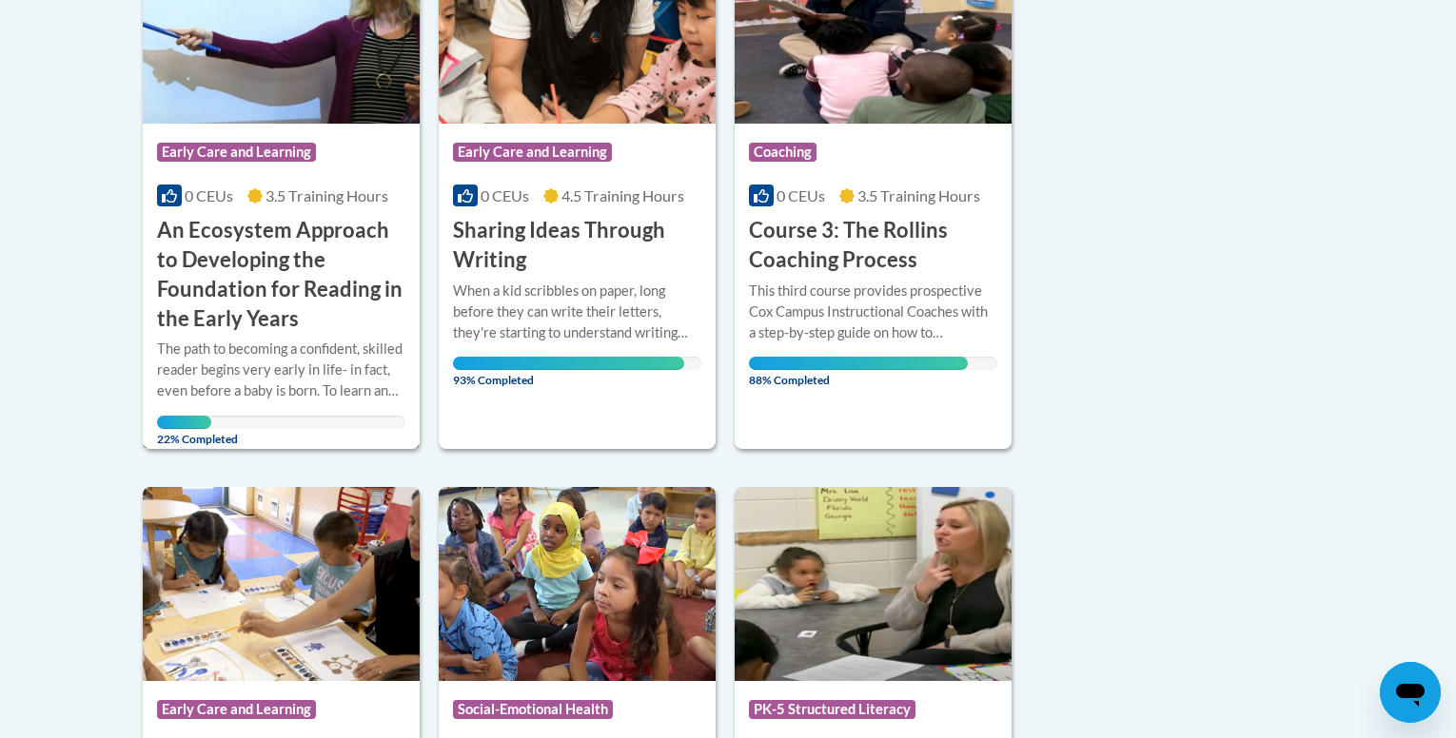
click at [253, 271] on h3 "An Ecosystem Approach to Developing the Foundation for Reading in the Early Yea…" at bounding box center [281, 274] width 248 height 117
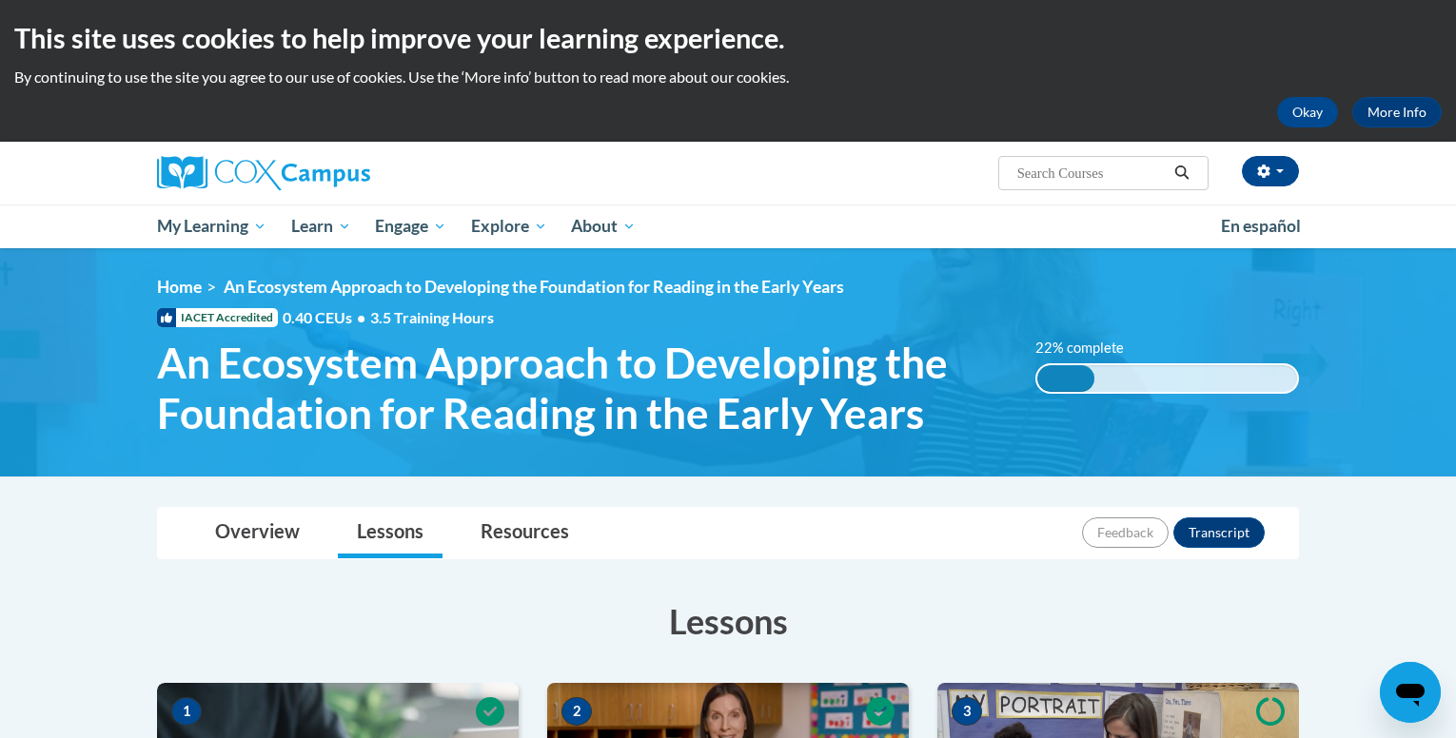
click at [1167, 631] on h3 "Lessons" at bounding box center [728, 621] width 1142 height 48
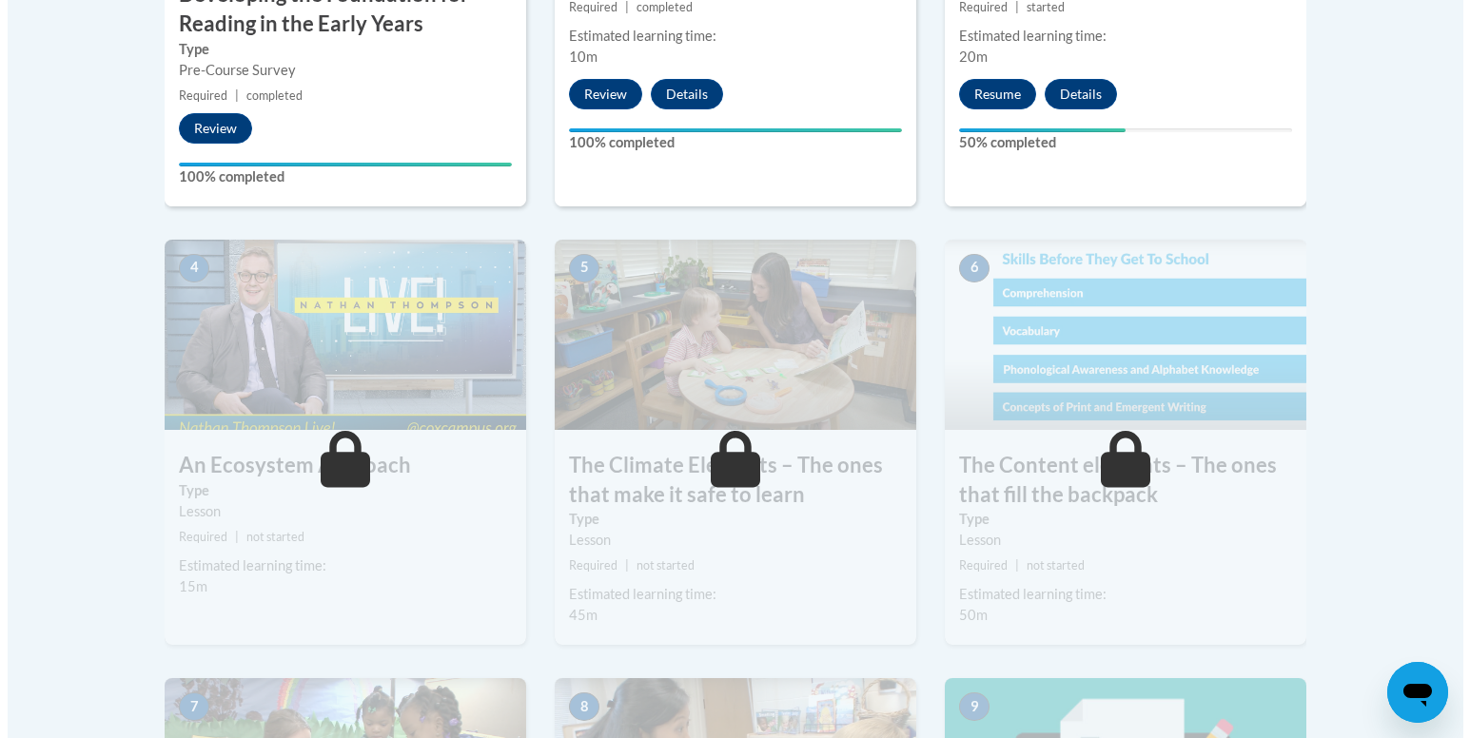
scroll to position [837, 0]
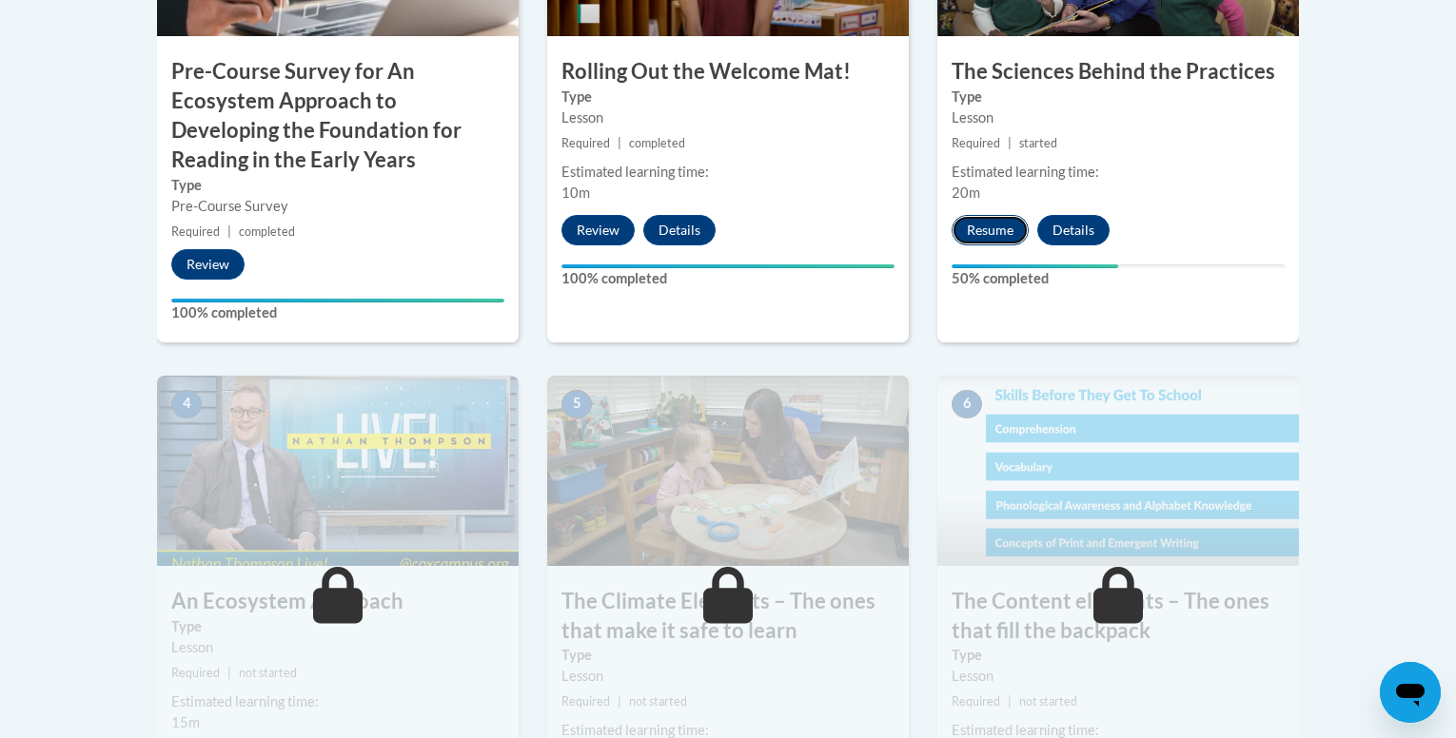
click at [987, 217] on button "Resume" at bounding box center [989, 230] width 77 height 30
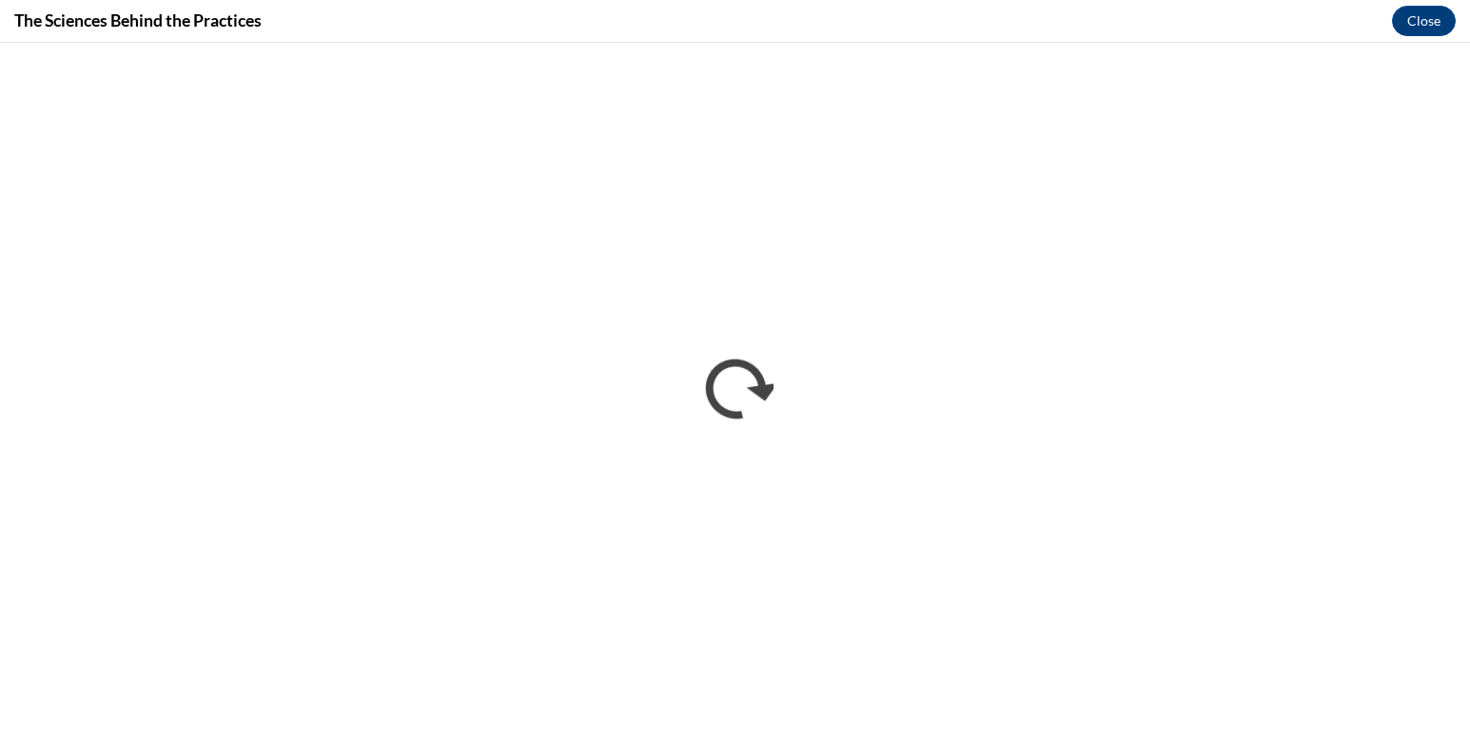
scroll to position [0, 0]
